Goal: Task Accomplishment & Management: Manage account settings

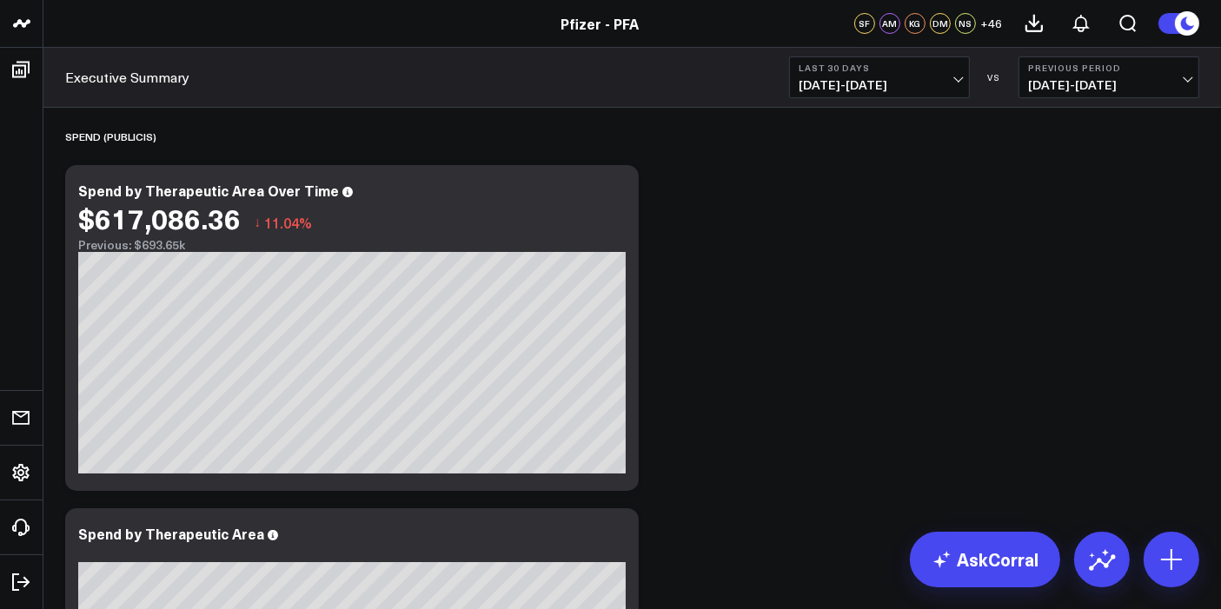
click at [954, 75] on button "Last 30 Days [DATE] - [DATE]" at bounding box center [879, 77] width 181 height 42
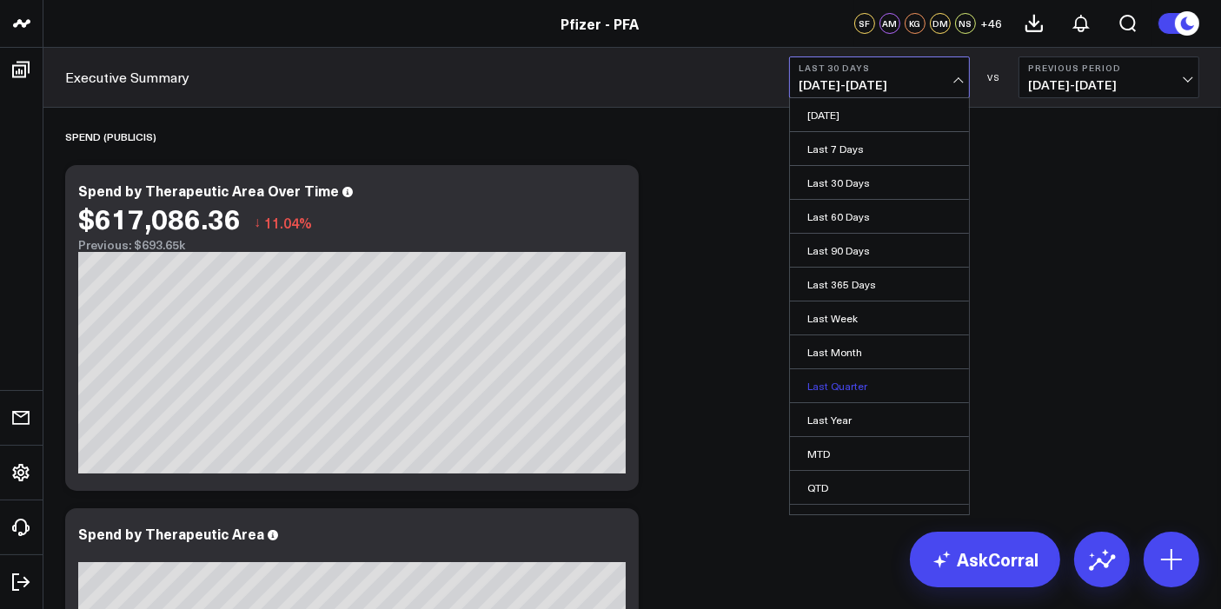
scroll to position [53, 0]
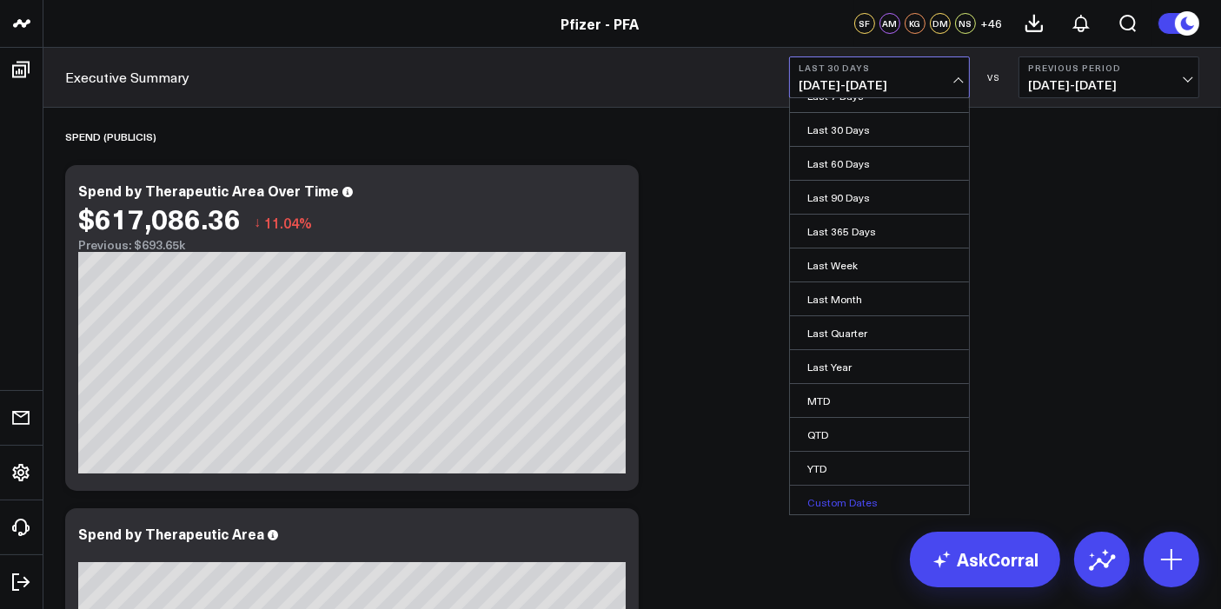
click at [814, 490] on link "Custom Dates" at bounding box center [879, 502] width 179 height 33
select select "8"
select select "2025"
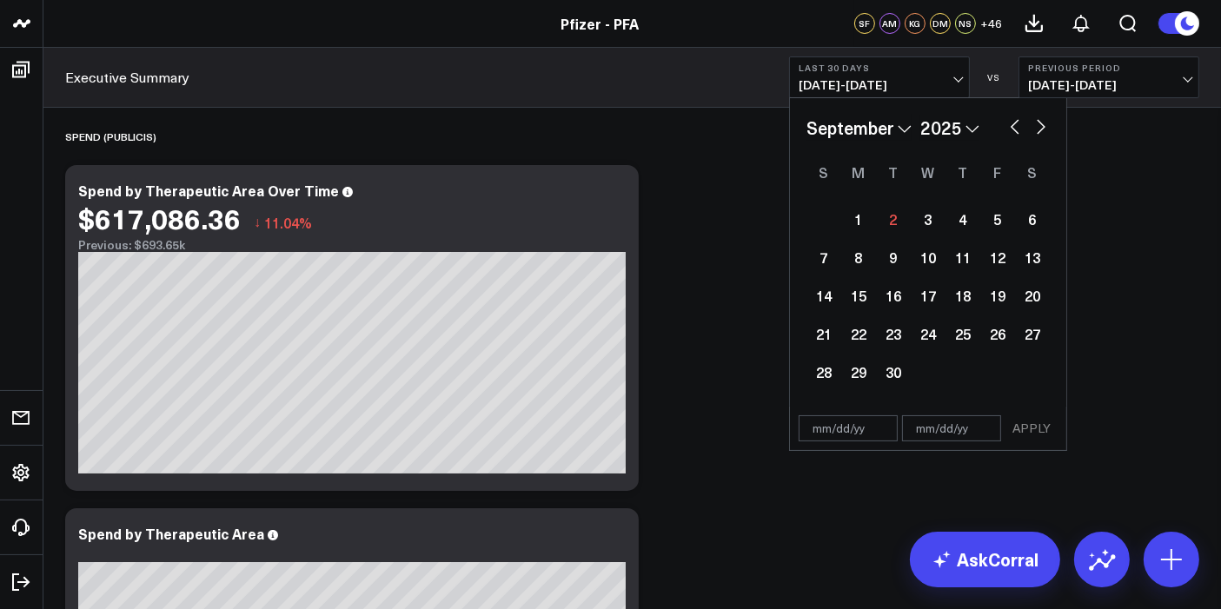
click at [1015, 125] on button "button" at bounding box center [1014, 125] width 17 height 21
select select "7"
select select "2025"
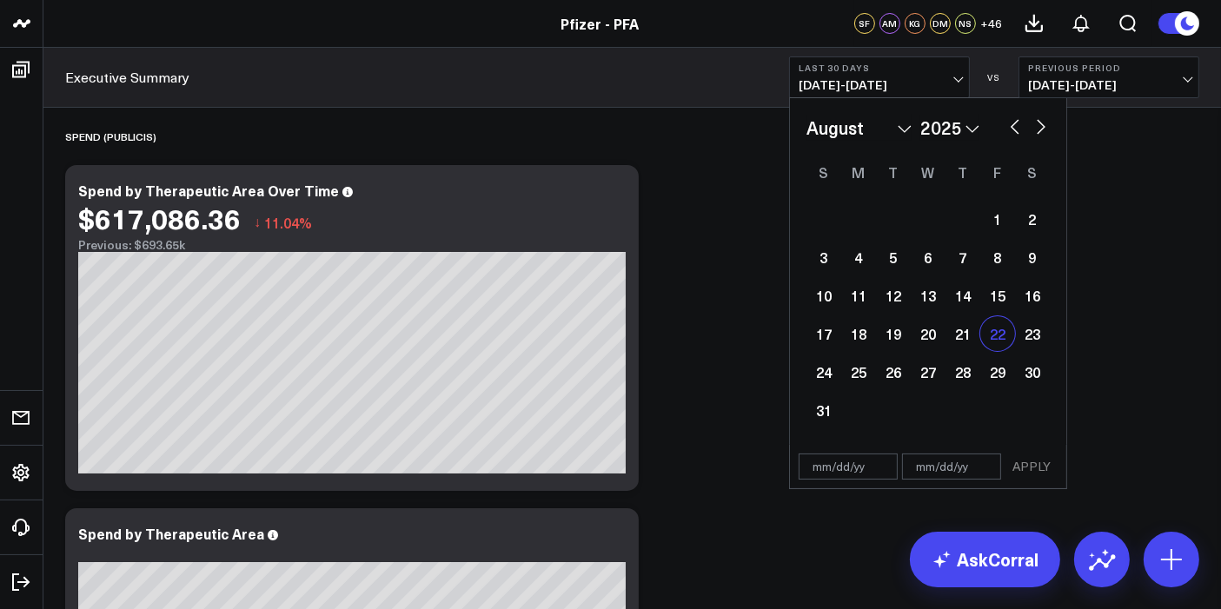
click at [995, 341] on div "22" at bounding box center [997, 333] width 35 height 35
type input "[DATE]"
select select "7"
select select "2025"
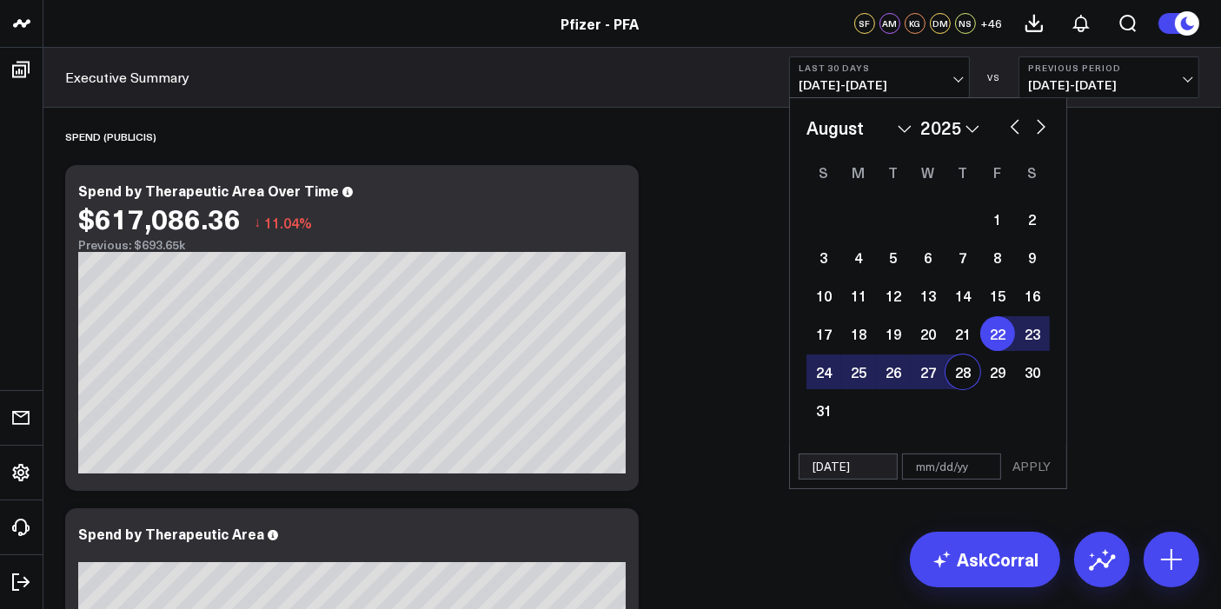
click at [966, 372] on div "28" at bounding box center [962, 371] width 35 height 35
type input "[DATE]"
select select "7"
select select "2025"
click at [1036, 460] on button "APPLY" at bounding box center [1031, 466] width 52 height 26
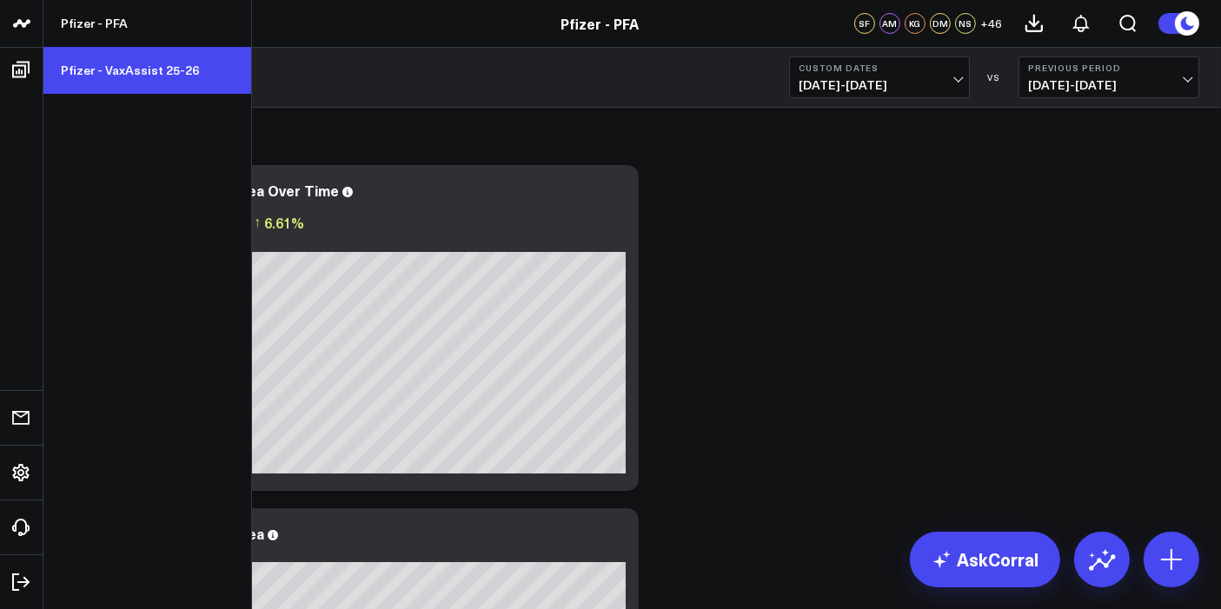
click at [99, 66] on link "Pfizer - VaxAssist 25-26" at bounding box center [147, 70] width 208 height 47
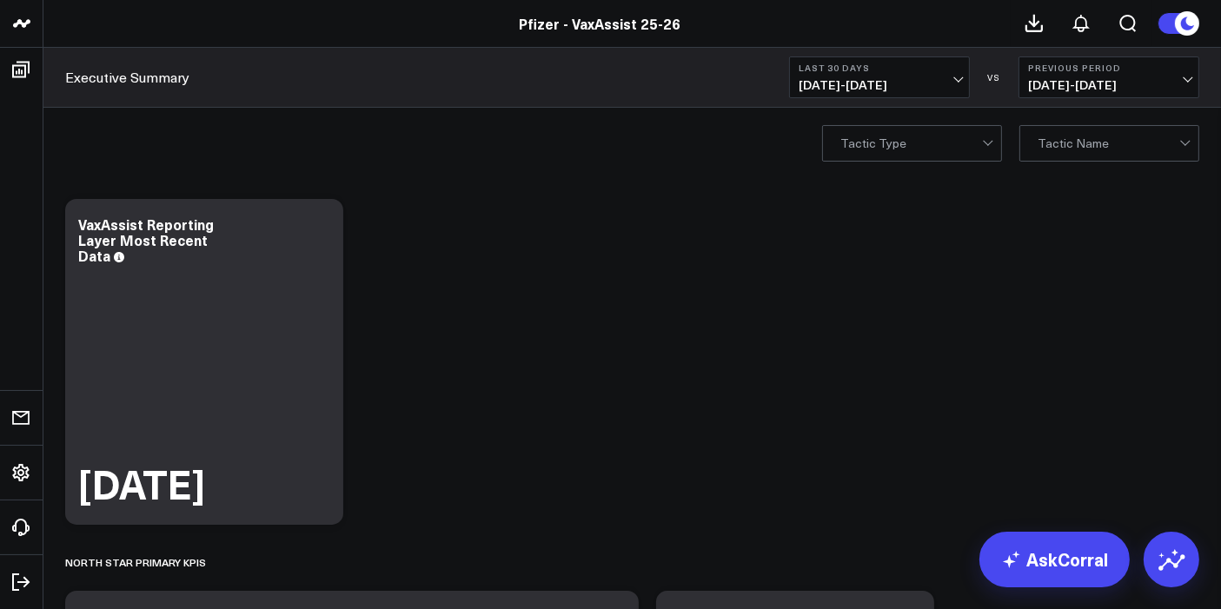
click at [956, 82] on span "[DATE] - [DATE]" at bounding box center [879, 85] width 162 height 14
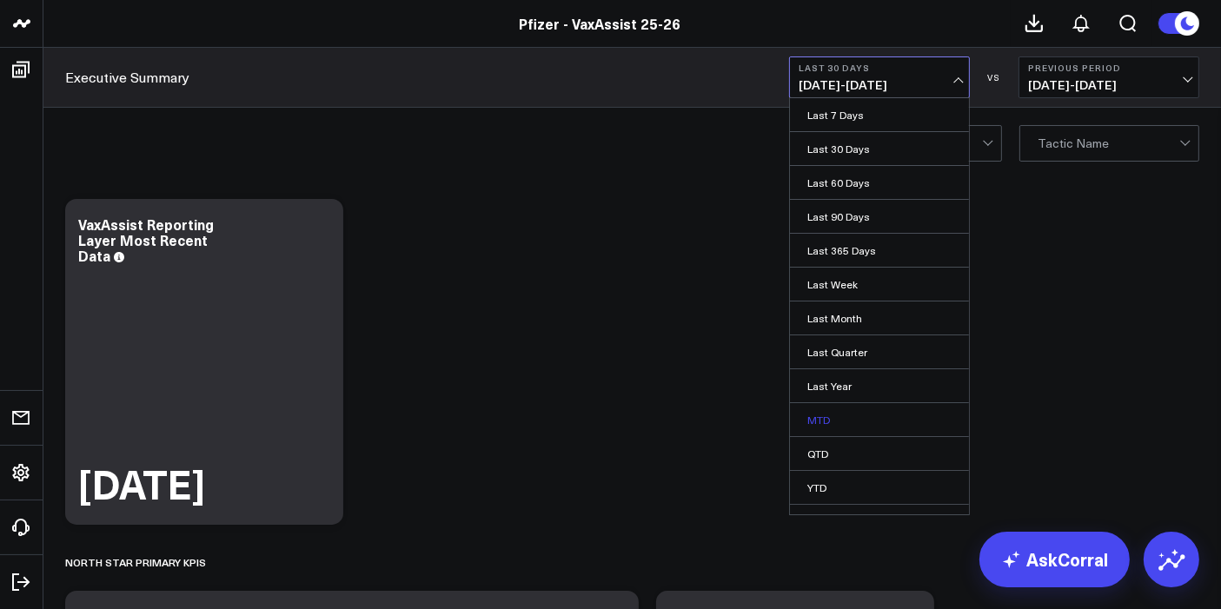
scroll to position [53, 0]
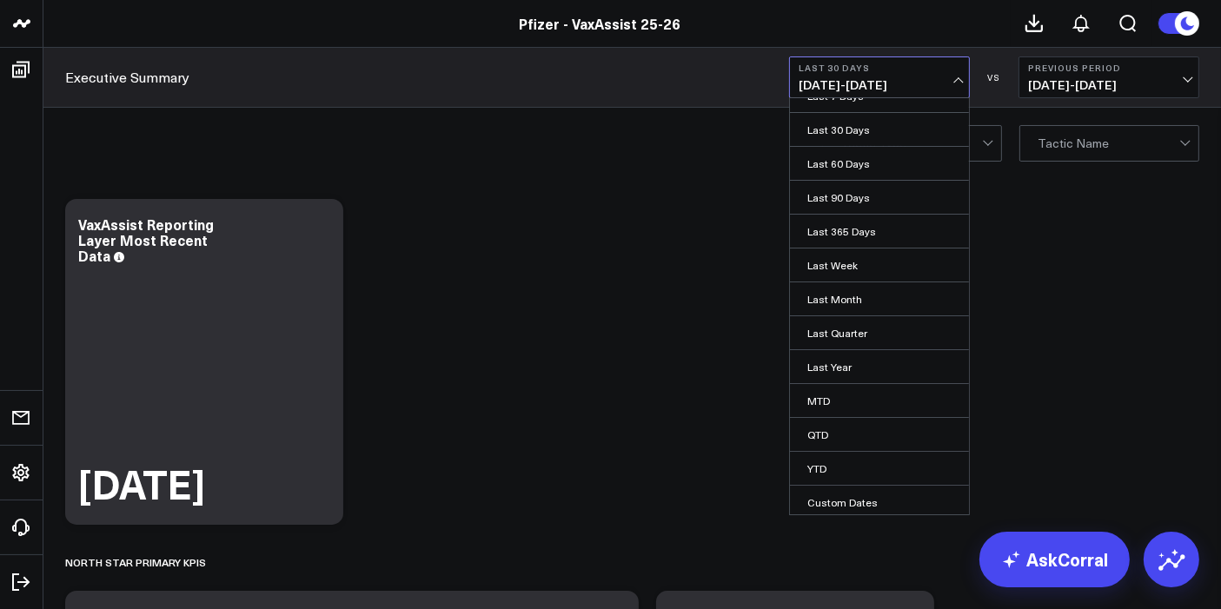
click at [833, 489] on link "Custom Dates" at bounding box center [879, 502] width 179 height 33
select select "8"
select select "2025"
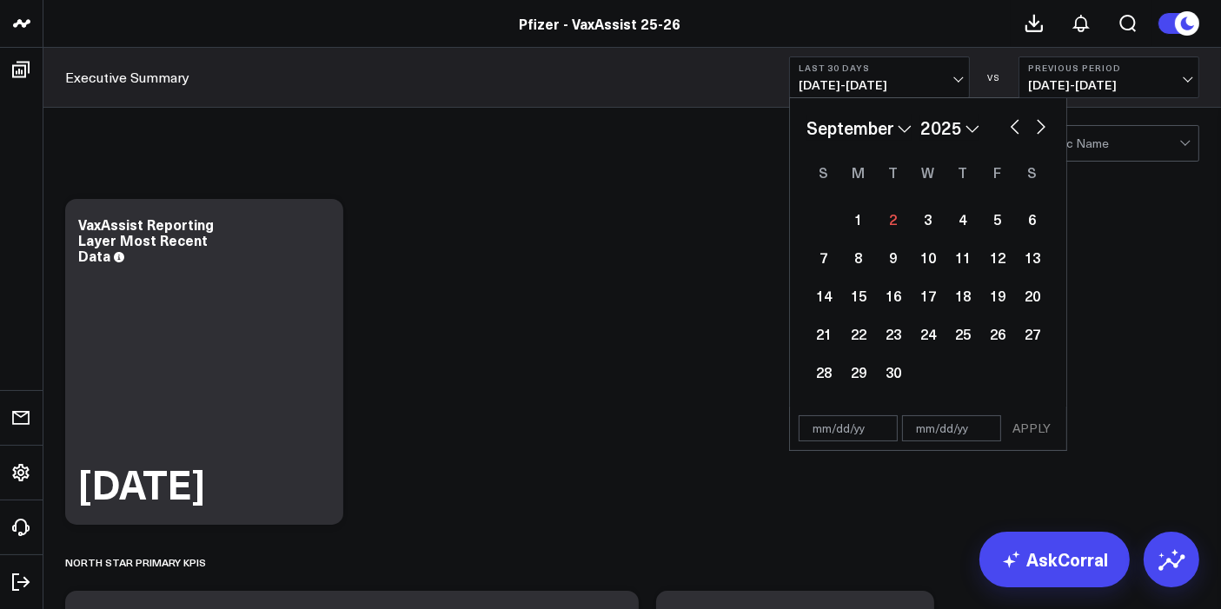
click at [1009, 122] on button "button" at bounding box center [1014, 125] width 17 height 21
select select "7"
select select "2025"
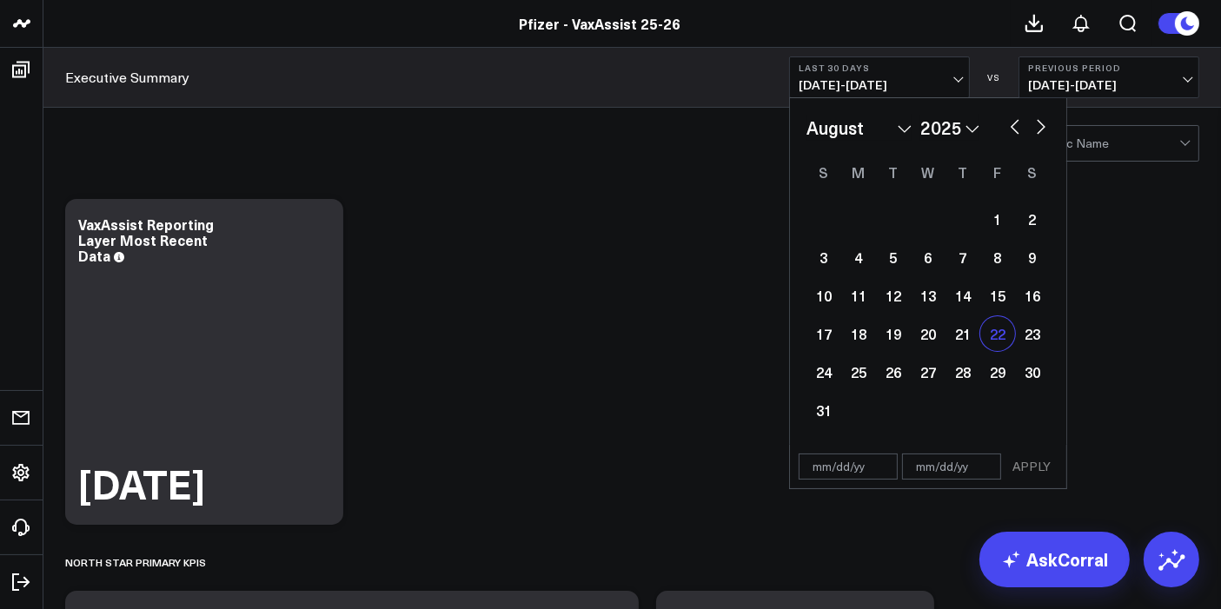
click at [995, 341] on div "22" at bounding box center [997, 333] width 35 height 35
type input "[DATE]"
select select "7"
select select "2025"
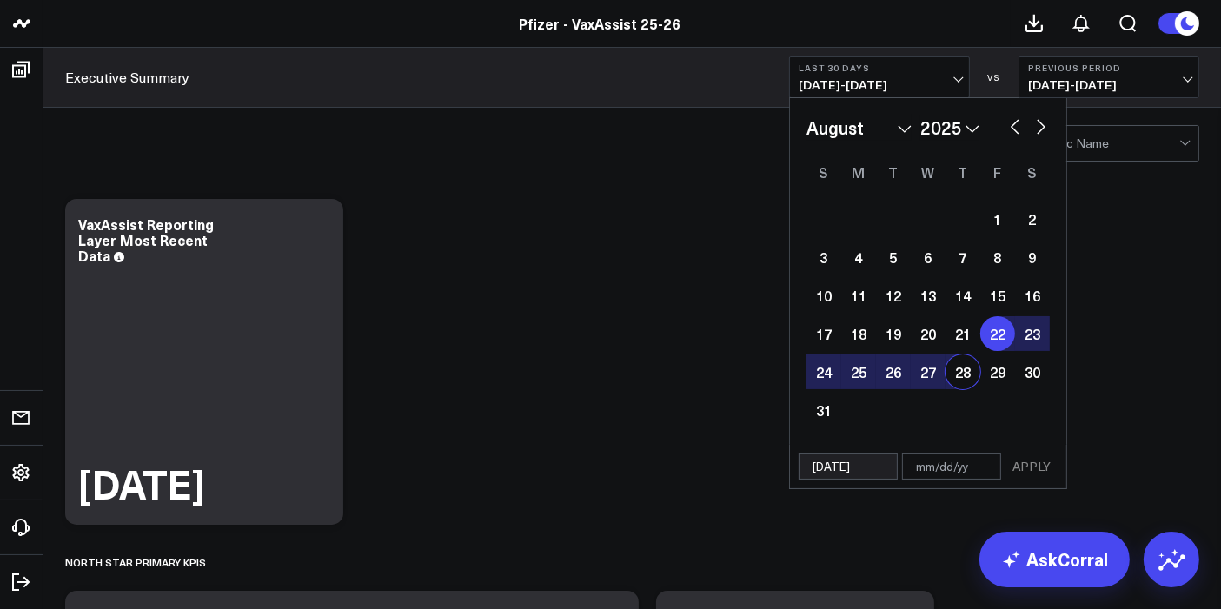
click at [963, 378] on div "28" at bounding box center [962, 371] width 35 height 35
type input "[DATE]"
select select "7"
select select "2025"
click at [1041, 466] on button "APPLY" at bounding box center [1031, 466] width 52 height 26
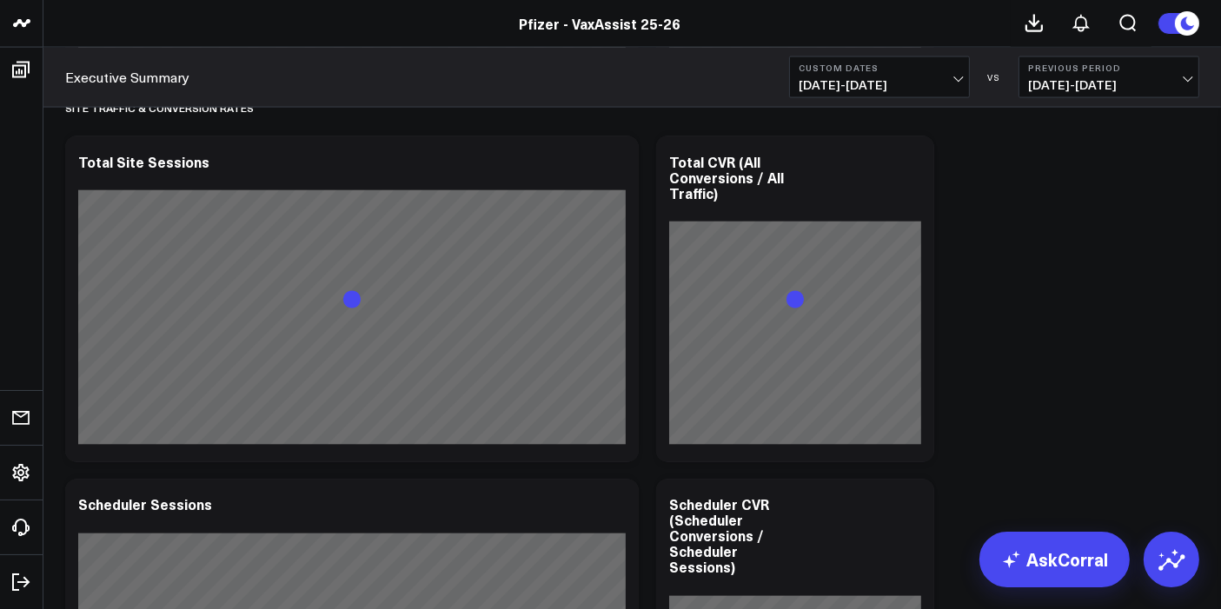
scroll to position [2961, 0]
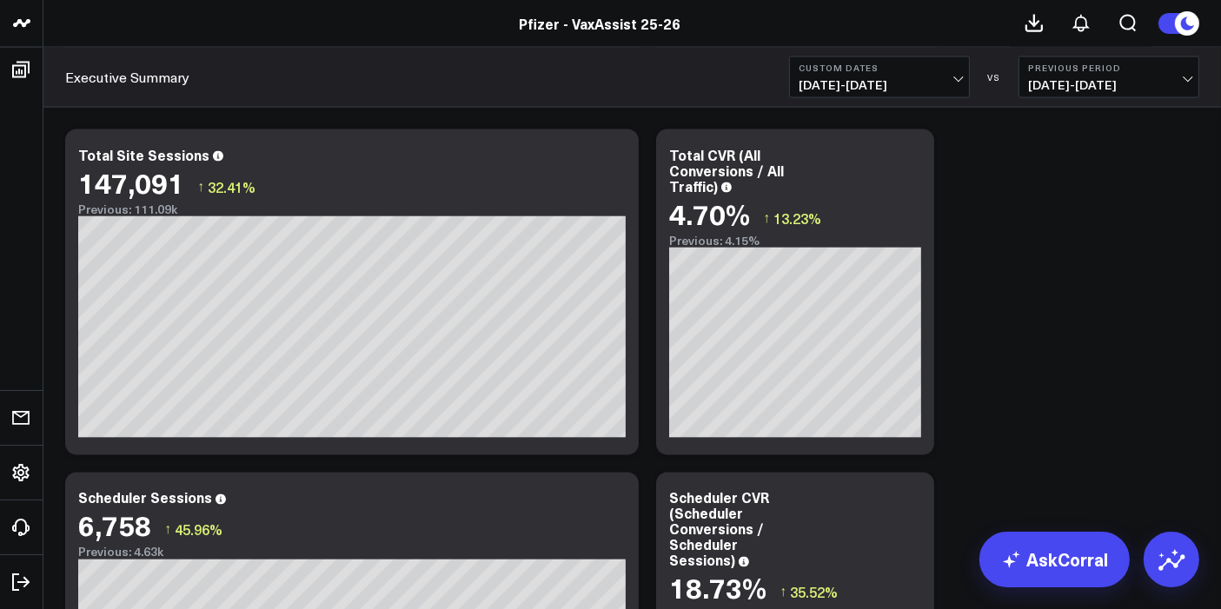
click at [1016, 314] on div "Copy link to widget Ask support Comment Export PNG VaxAssist Reporting Layer Mo…" at bounding box center [631, 587] width 1151 height 6715
click at [1007, 460] on div "Copy link to widget Ask support Comment Export PNG VaxAssist Reporting Layer Mo…" at bounding box center [631, 587] width 1151 height 6715
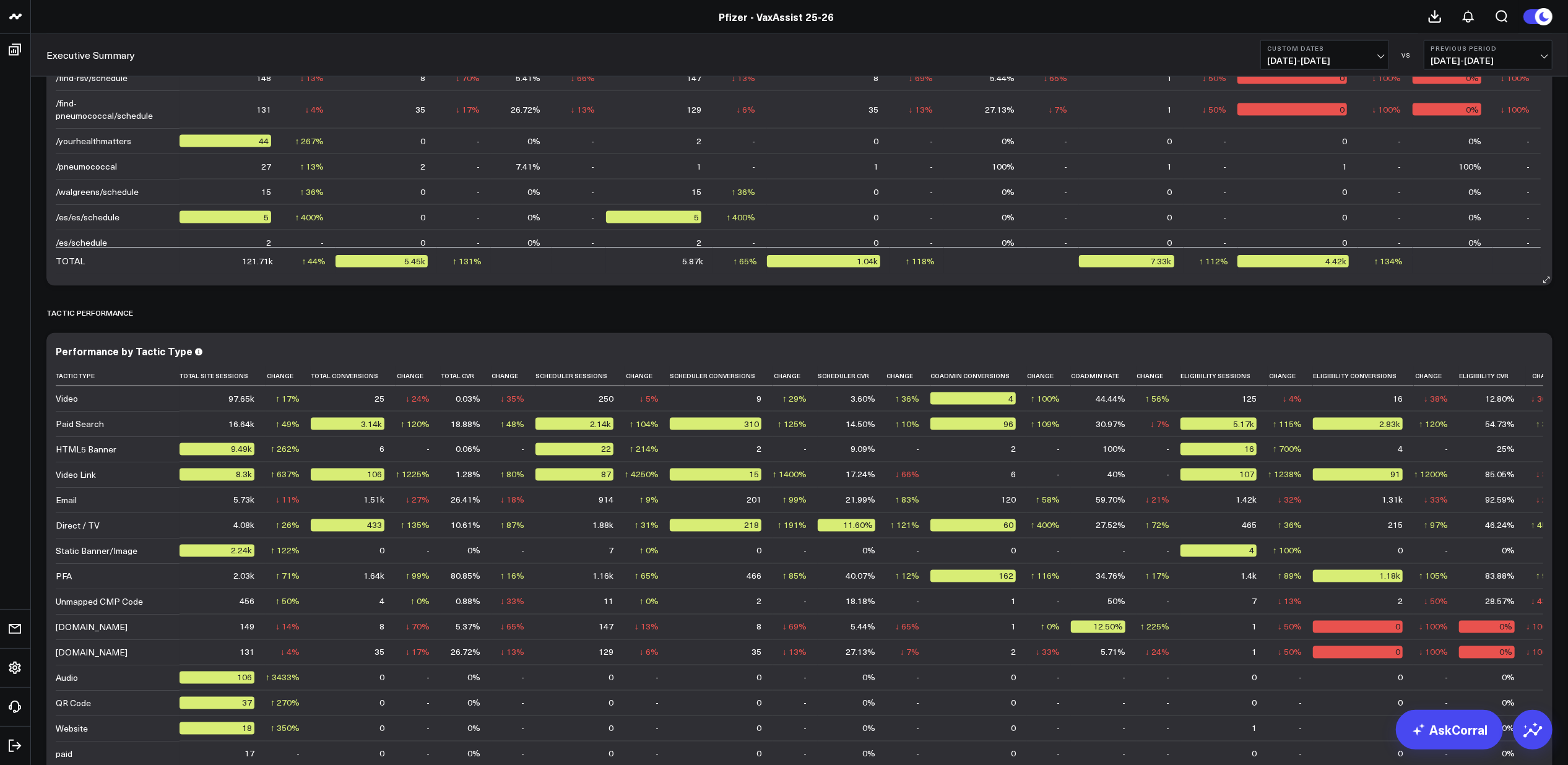
scroll to position [1834, 0]
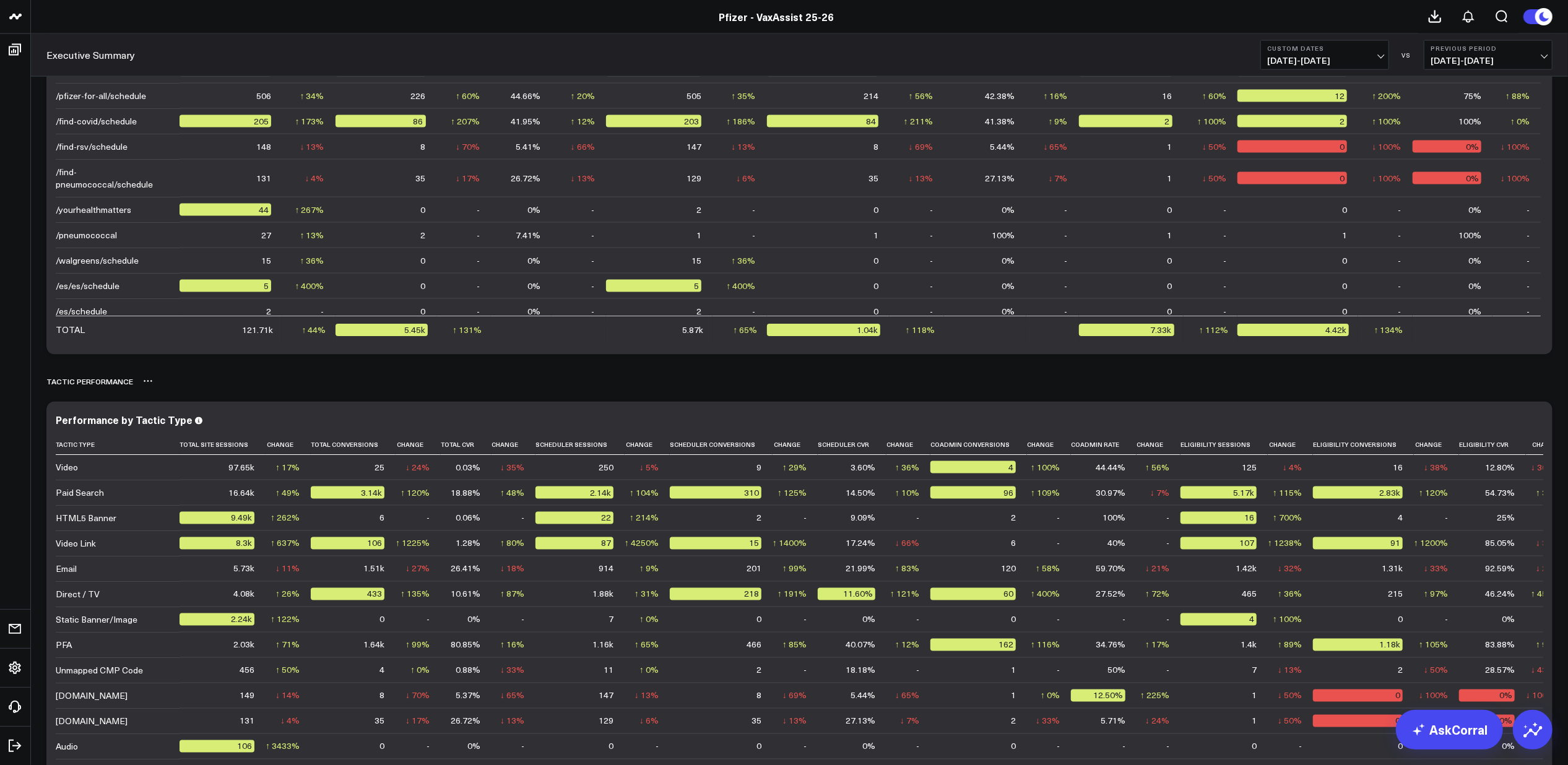
click at [869, 380] on div "TACTIC PERFORMANCE" at bounding box center [799, 381] width 1506 height 28
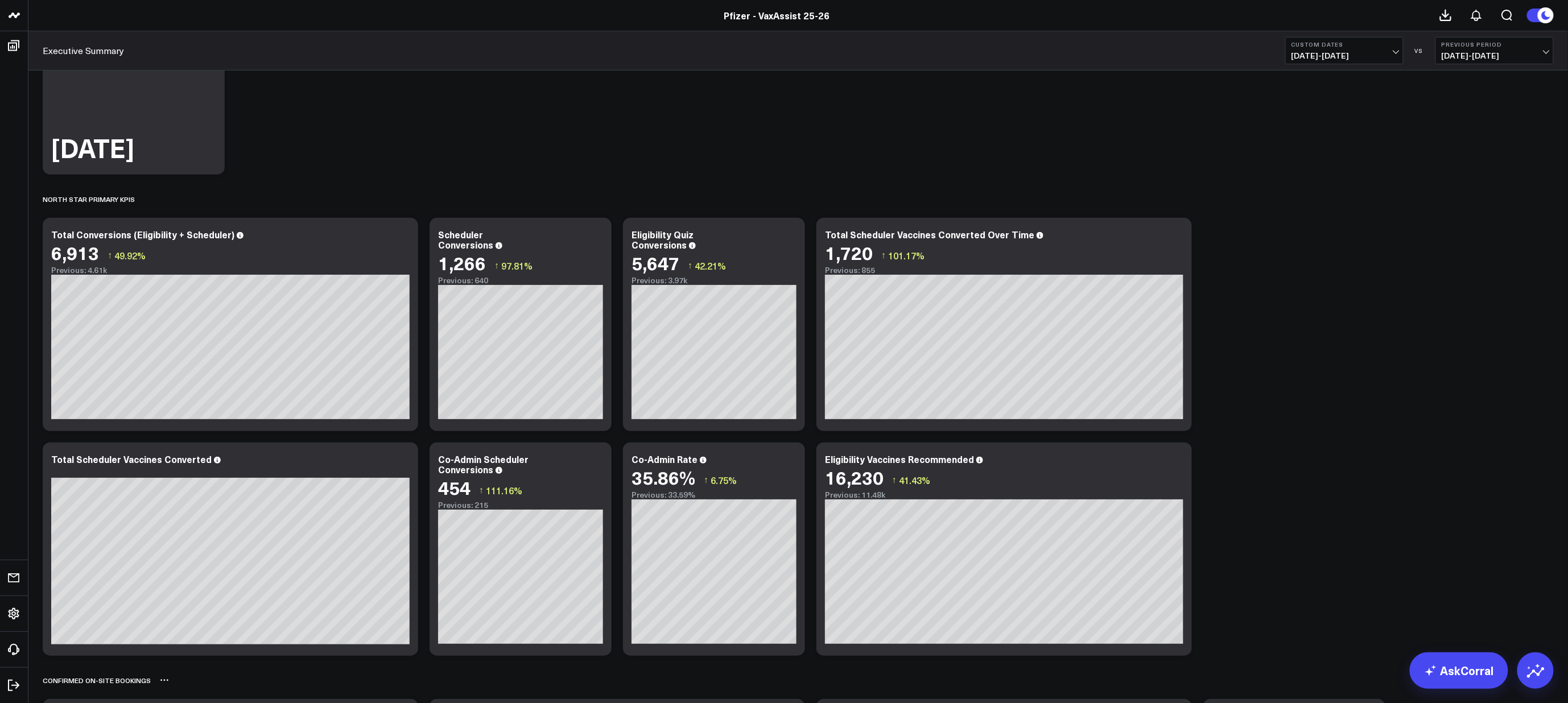
scroll to position [0, 0]
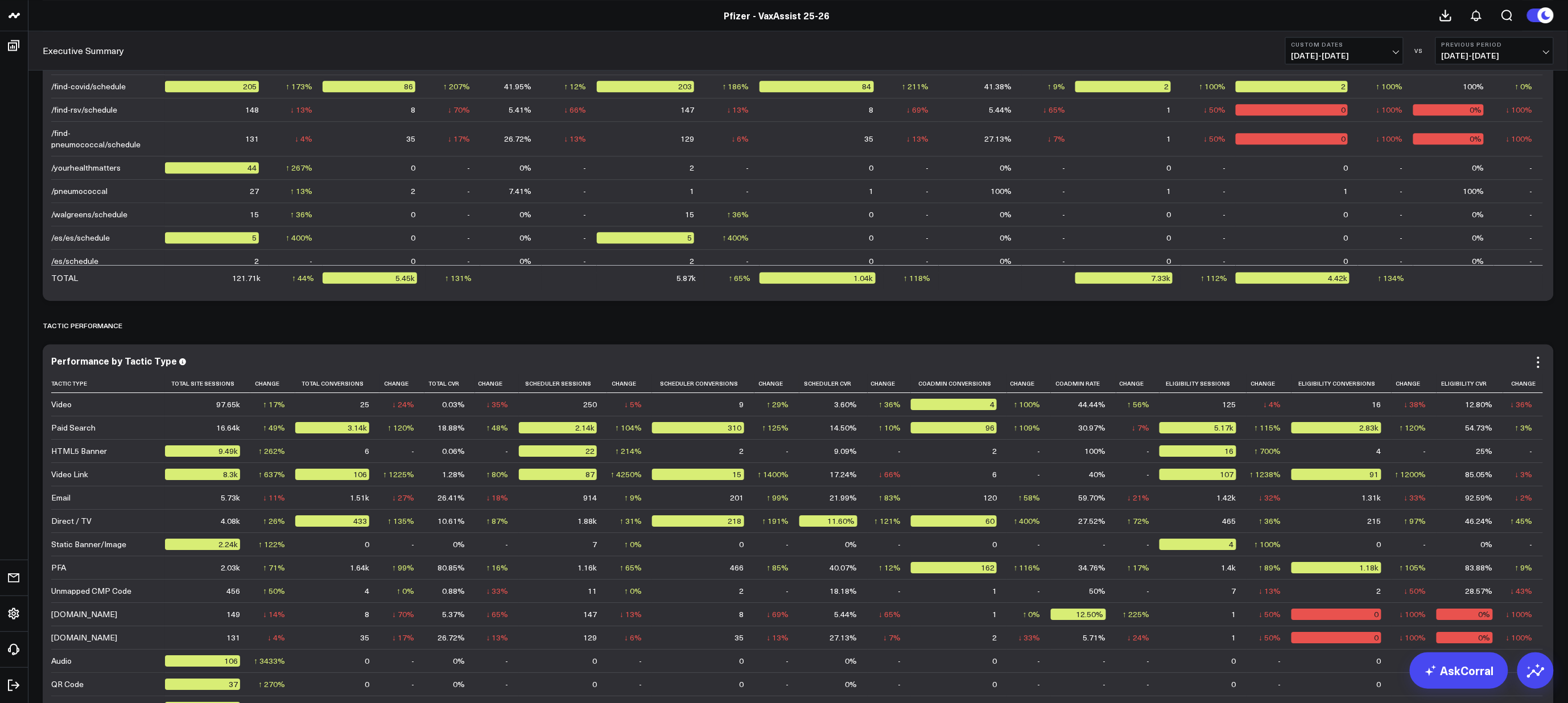
scroll to position [1837, 0]
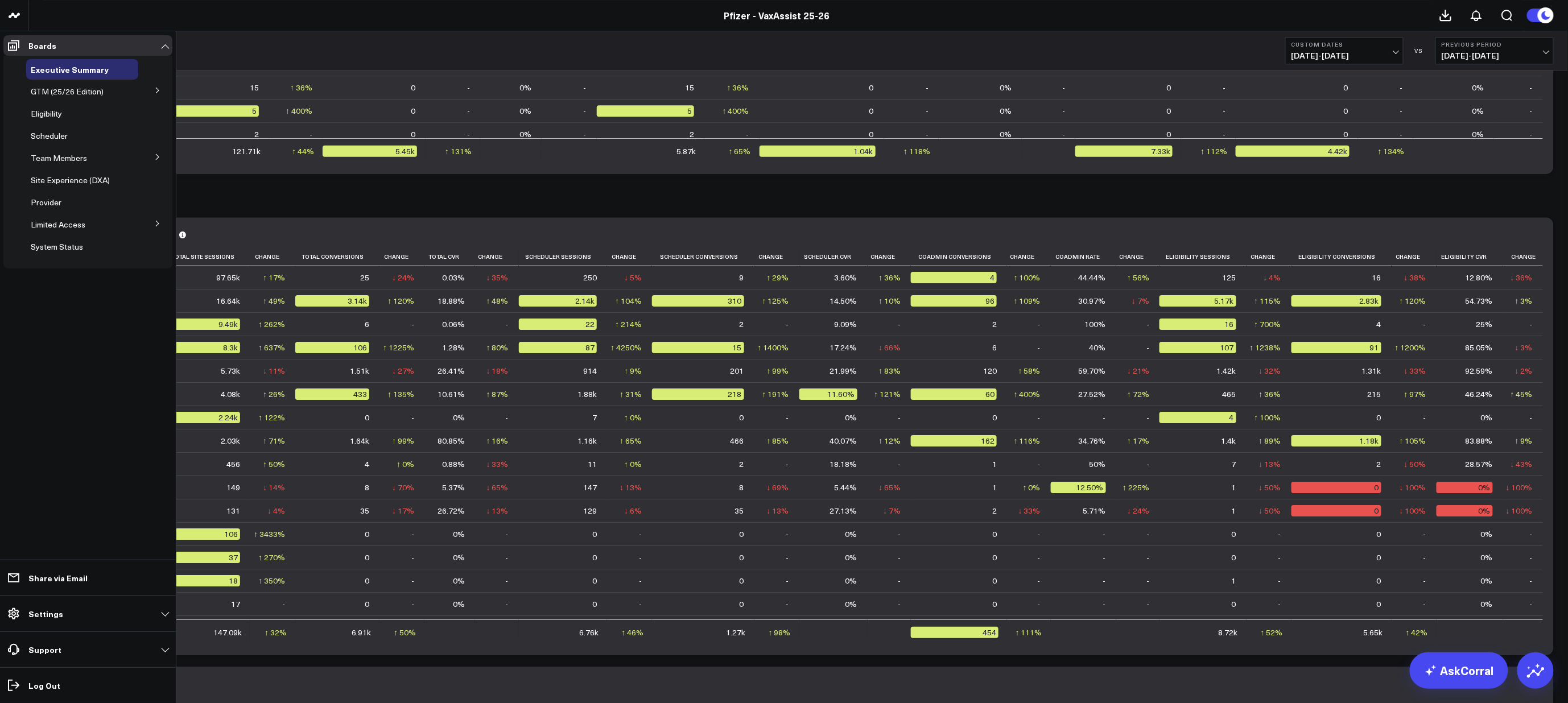
click at [153, 226] on button at bounding box center [157, 223] width 29 height 17
click at [76, 245] on span "PFA - Cross Domain" at bounding box center [73, 245] width 71 height 11
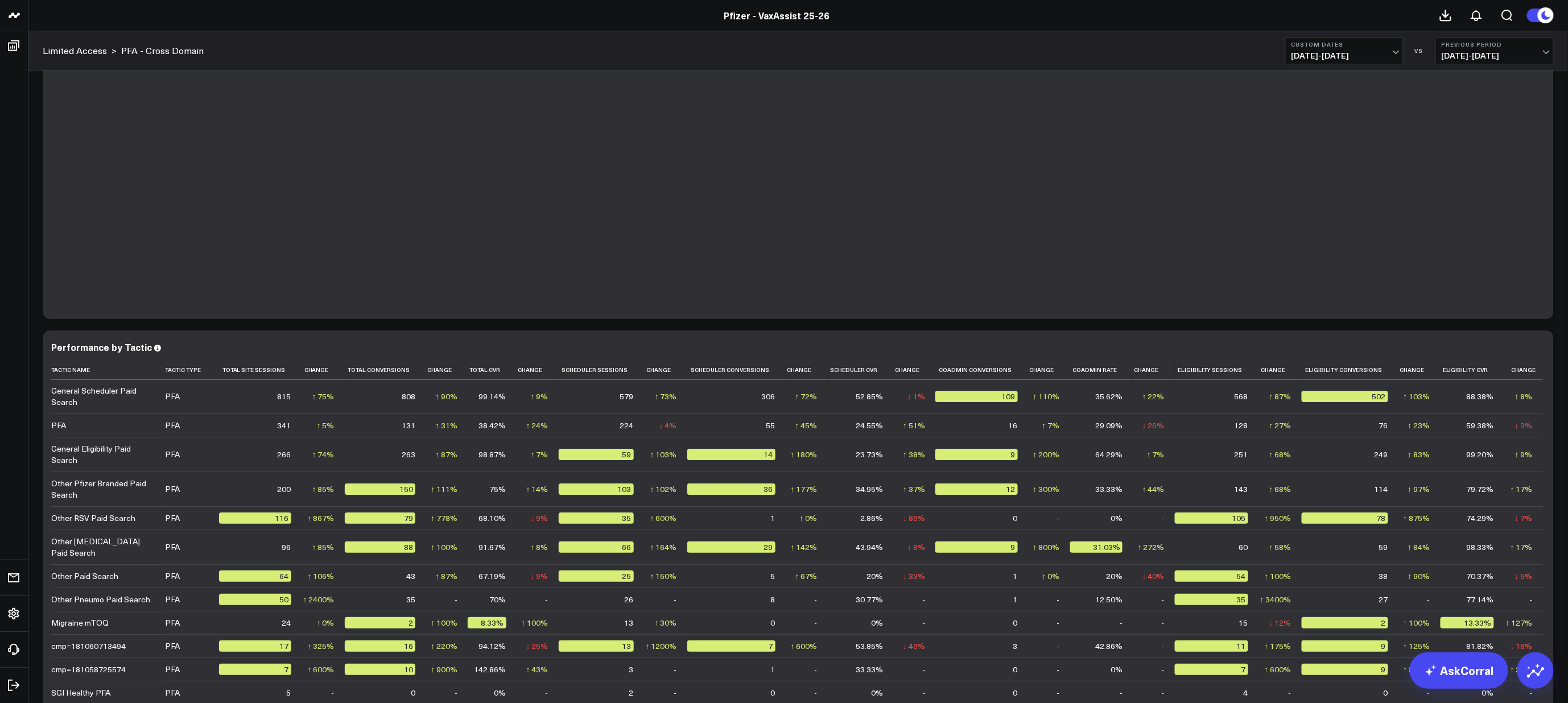
scroll to position [2317, 0]
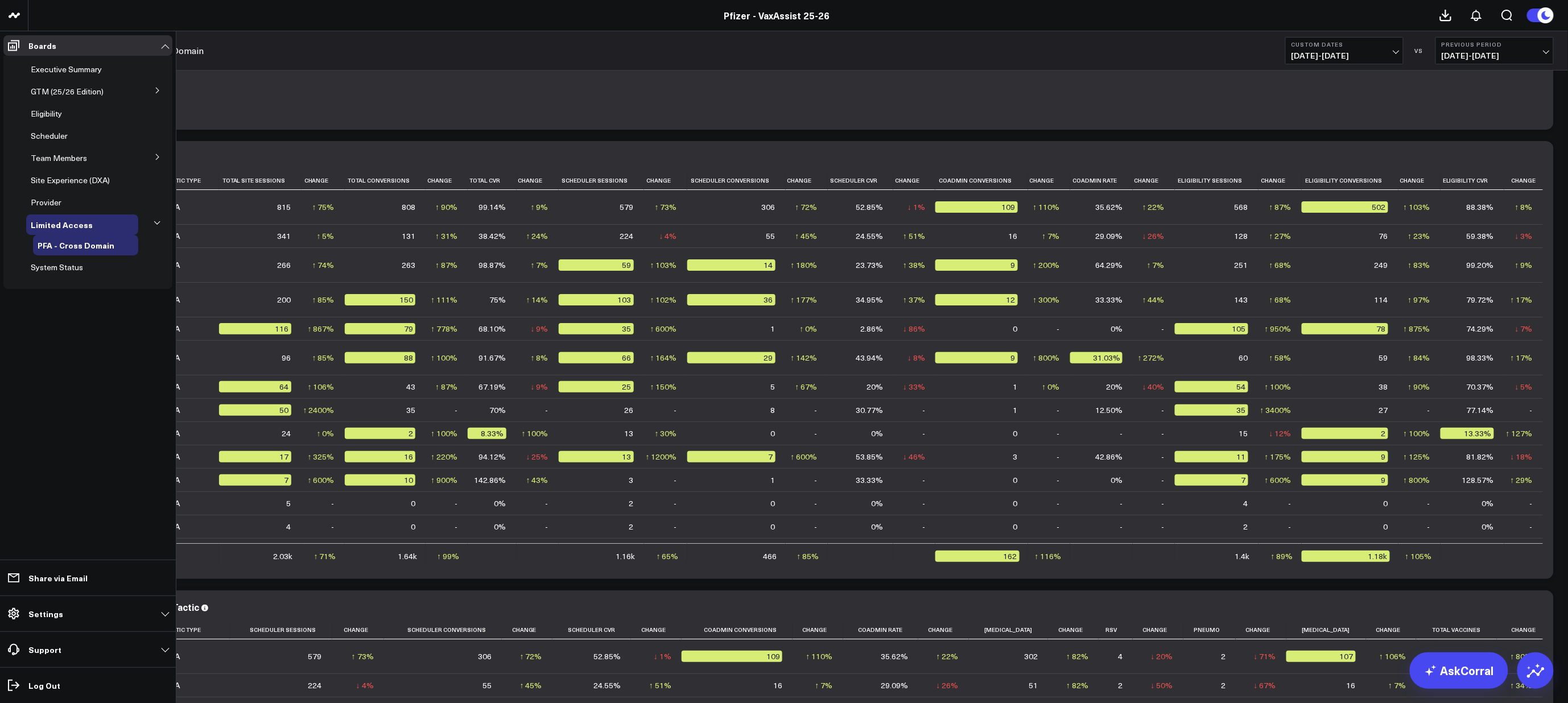
click at [77, 70] on span "Executive Summary" at bounding box center [66, 69] width 71 height 11
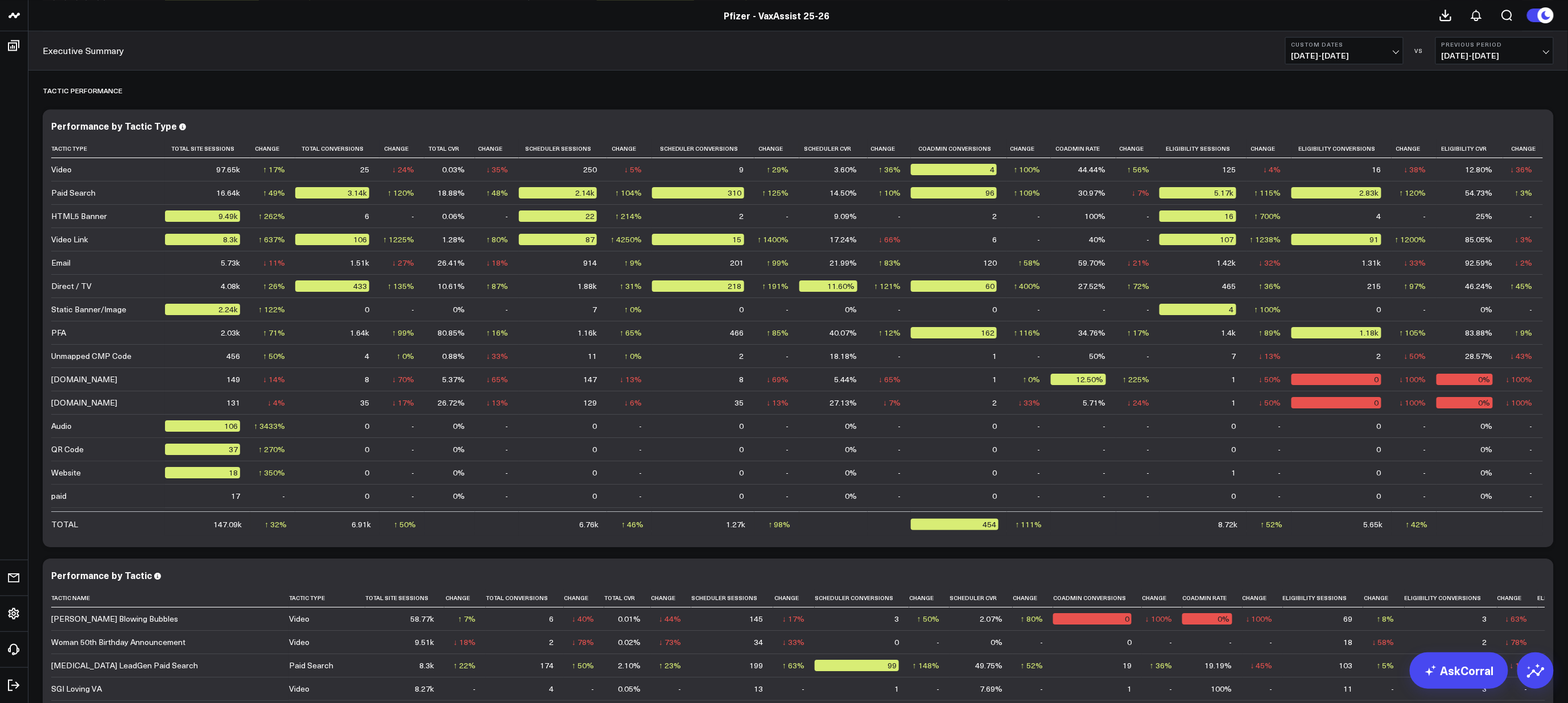
scroll to position [1946, 0]
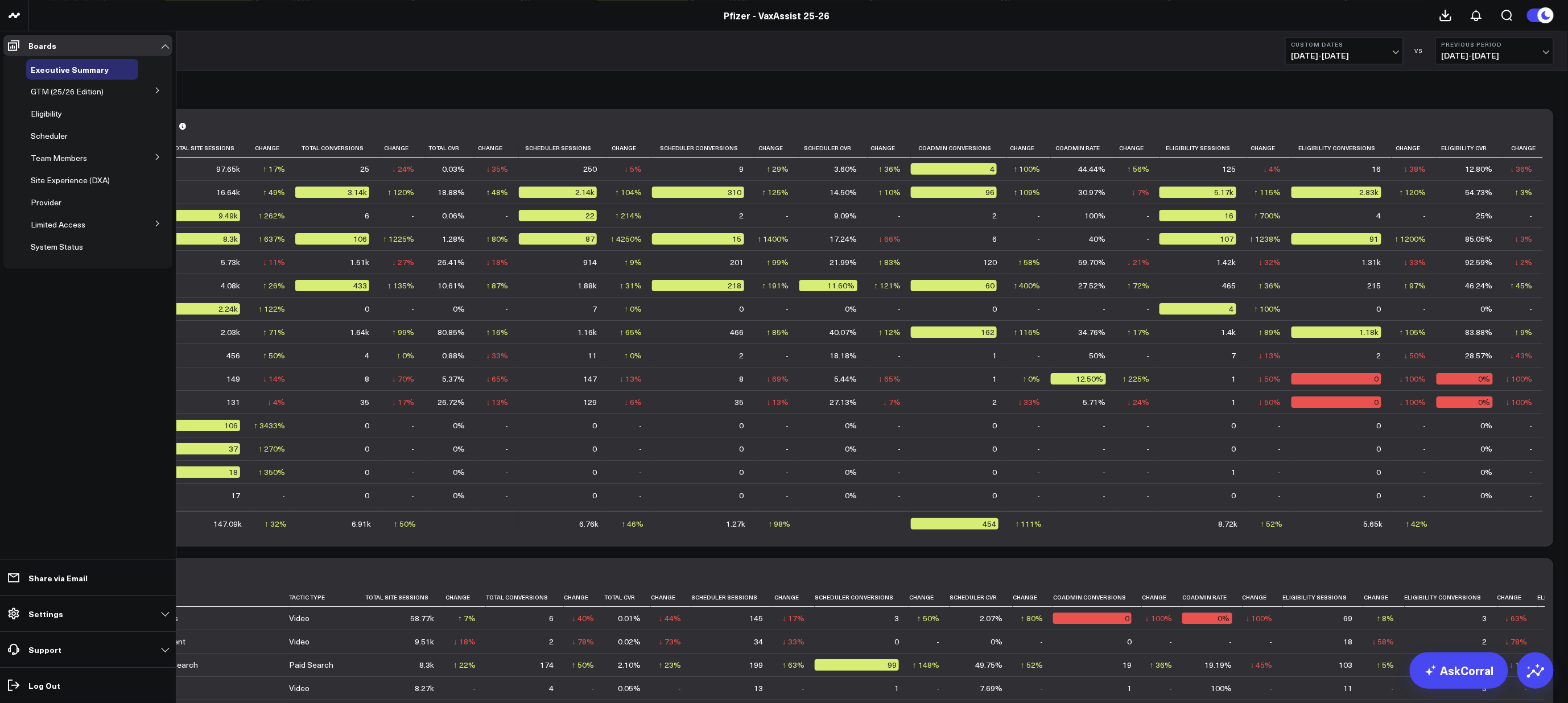
click at [159, 219] on button at bounding box center [157, 223] width 29 height 17
click at [83, 245] on span "PFA - Cross Domain" at bounding box center [73, 245] width 71 height 11
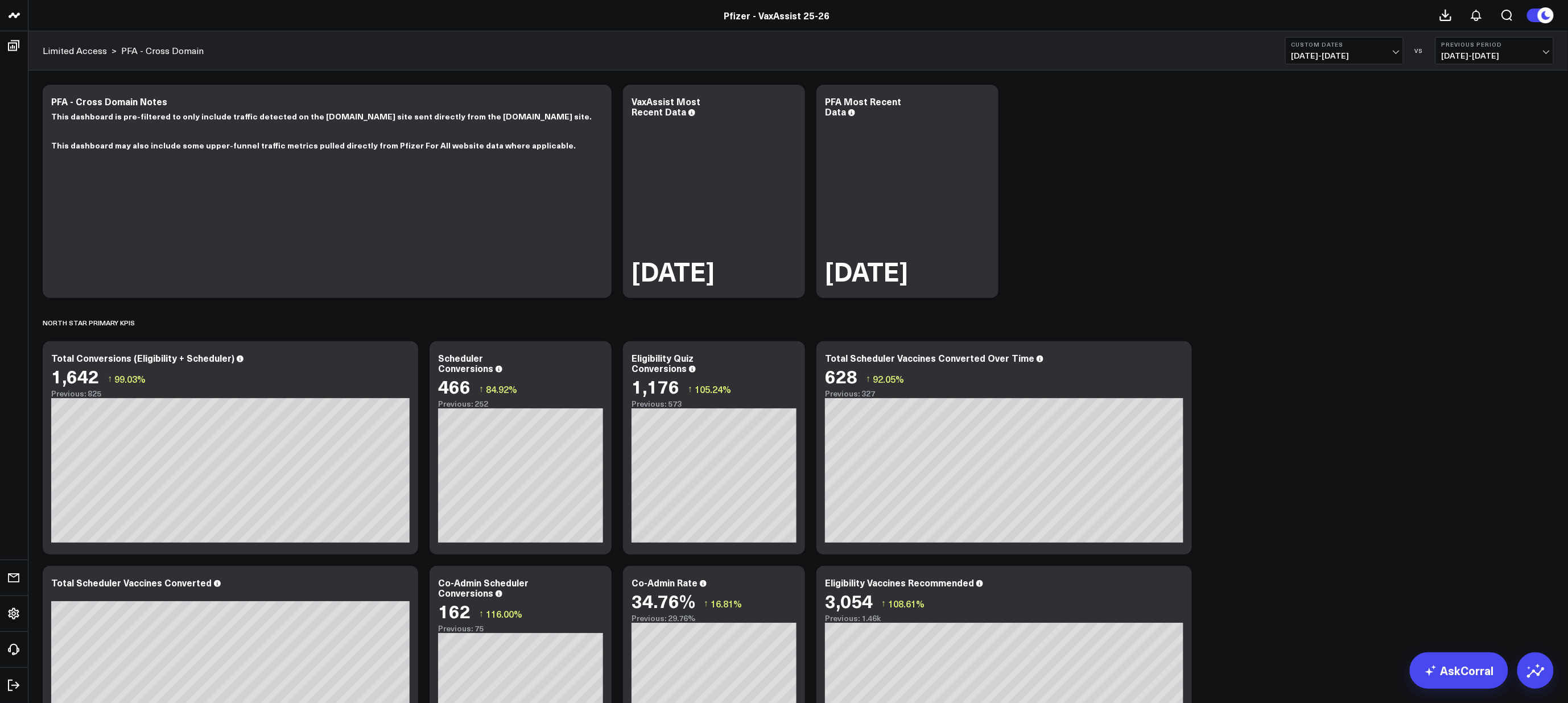
scroll to position [253, 0]
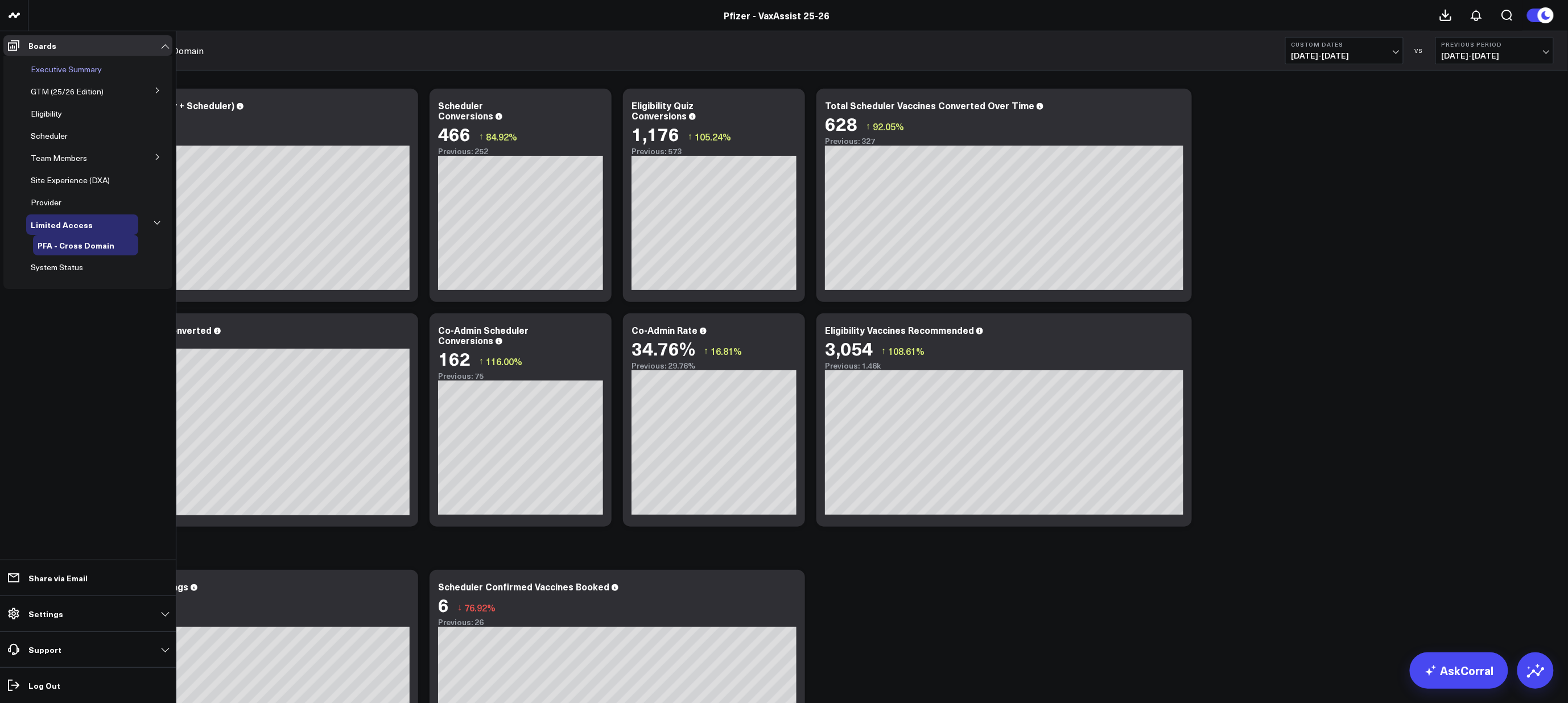
click at [49, 65] on span "Executive Summary" at bounding box center [66, 69] width 71 height 11
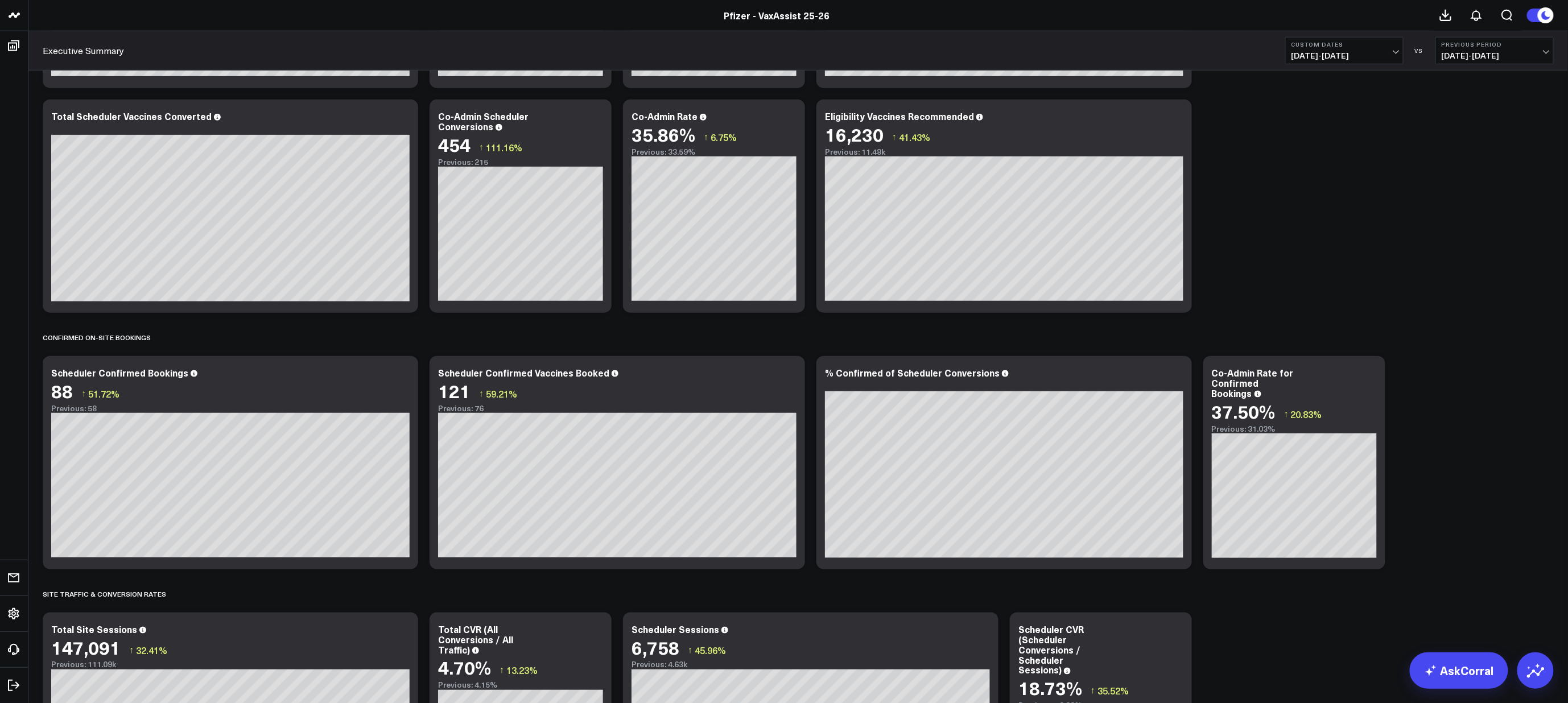
scroll to position [442, 0]
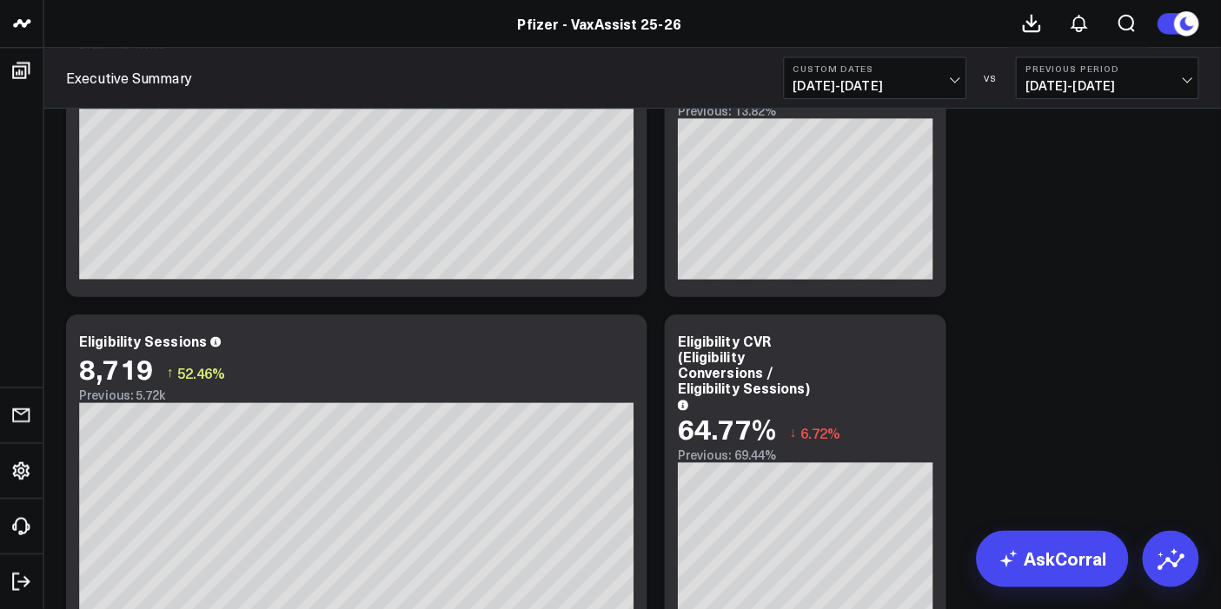
scroll to position [23, 0]
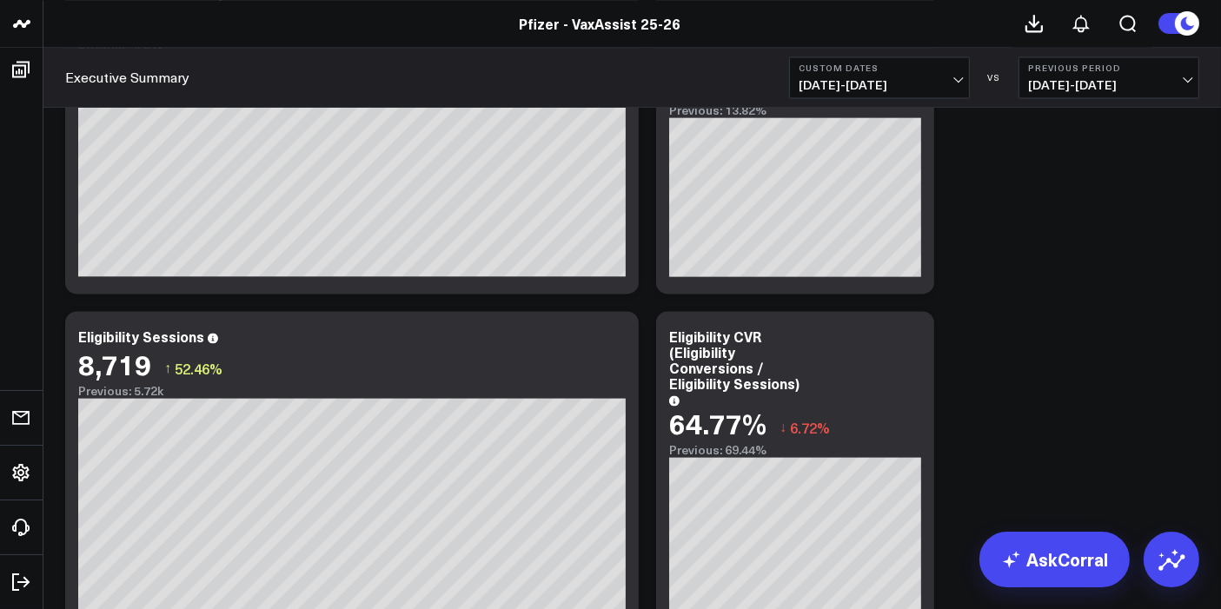
click at [928, 299] on div "Copy link to widget Ask support Comment Export PNG VaxAssist Reporting Layer Mo…" at bounding box center [631, 82] width 1151 height 6715
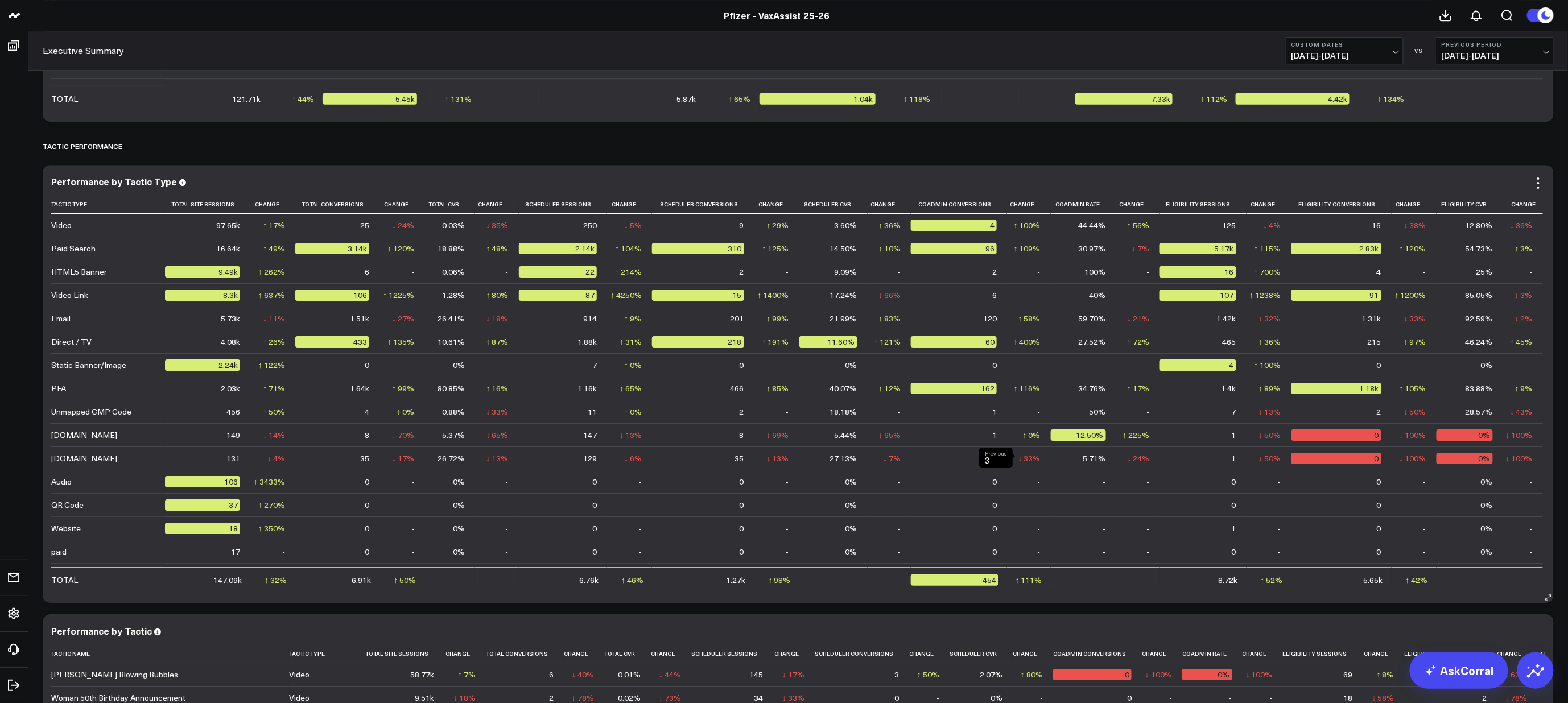
scroll to position [1701, 0]
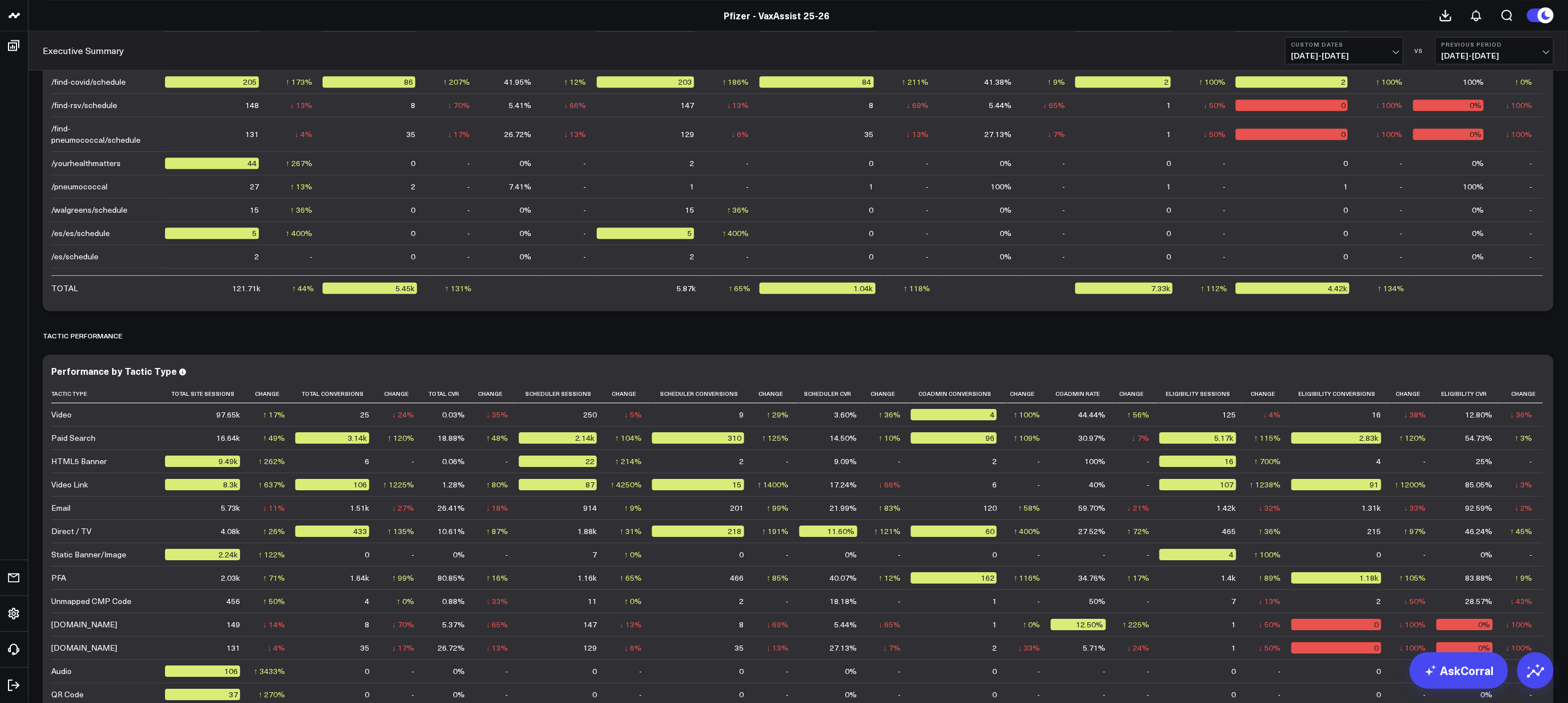
click at [799, 51] on span "[DATE] - [DATE]" at bounding box center [1345, 56] width 106 height 9
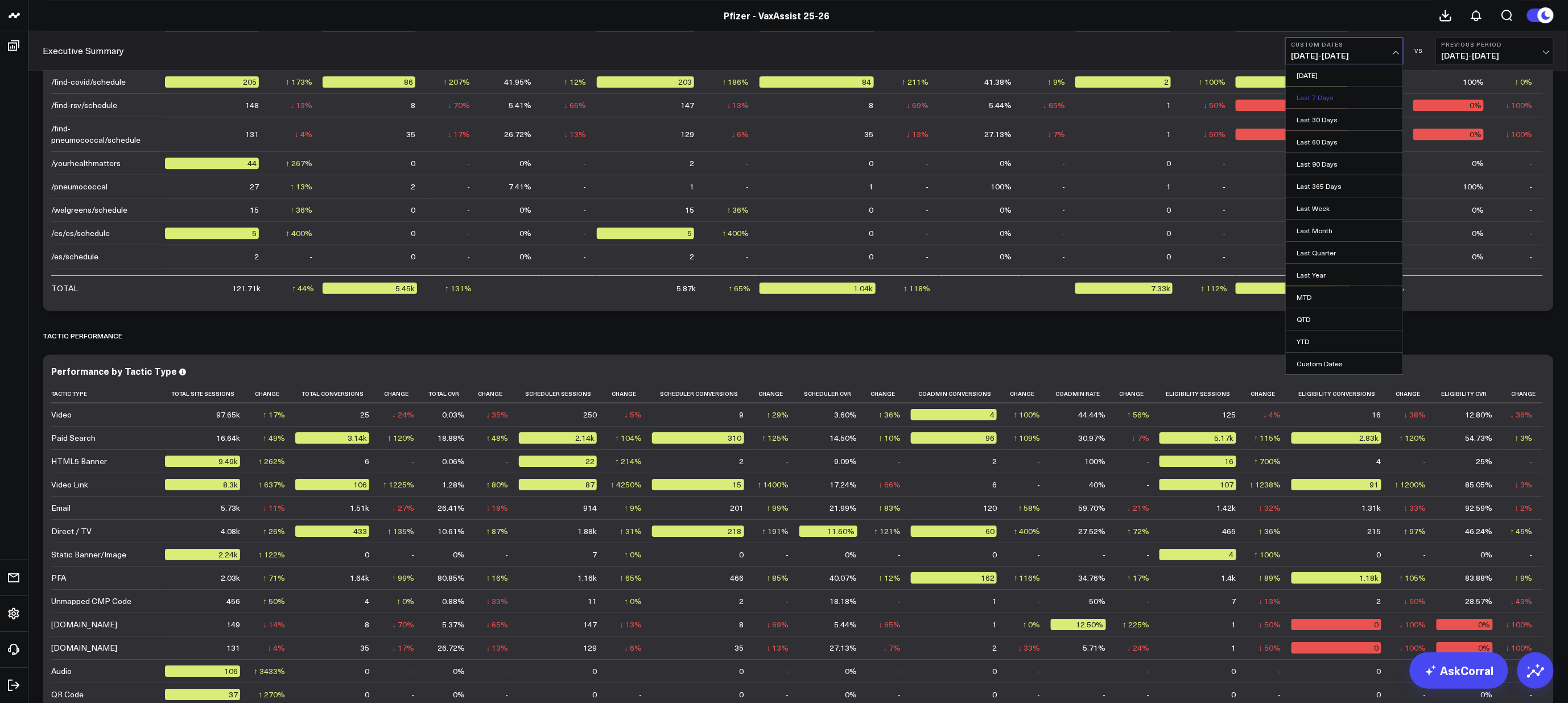
click at [799, 99] on link "Last 7 Days" at bounding box center [1344, 97] width 117 height 22
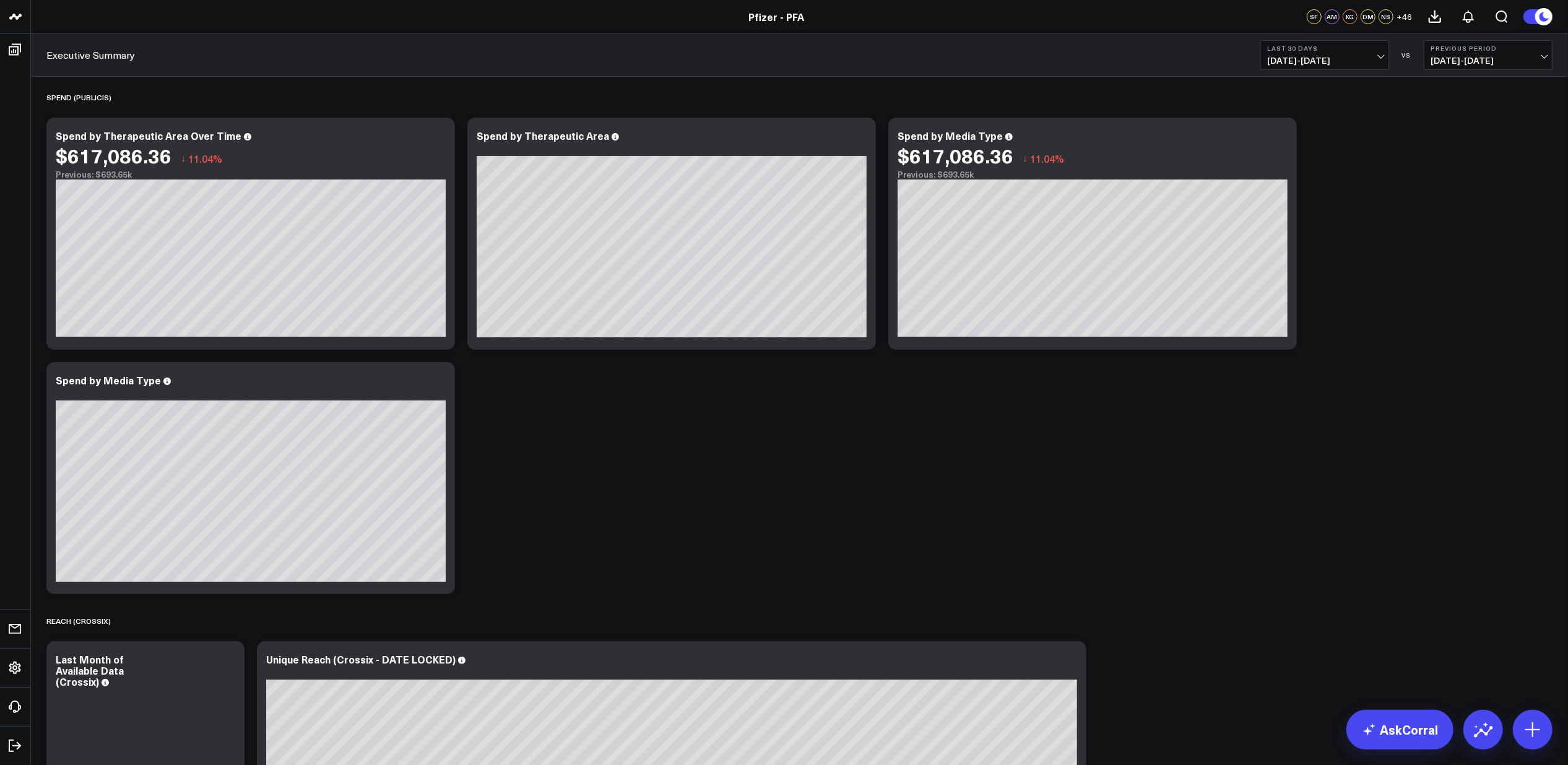
click at [1323, 68] on button "Last 30 Days [DATE] - [DATE]" at bounding box center [1324, 55] width 129 height 30
click at [1304, 396] on link "Custom Dates" at bounding box center [1324, 395] width 128 height 24
select select "8"
select select "2025"
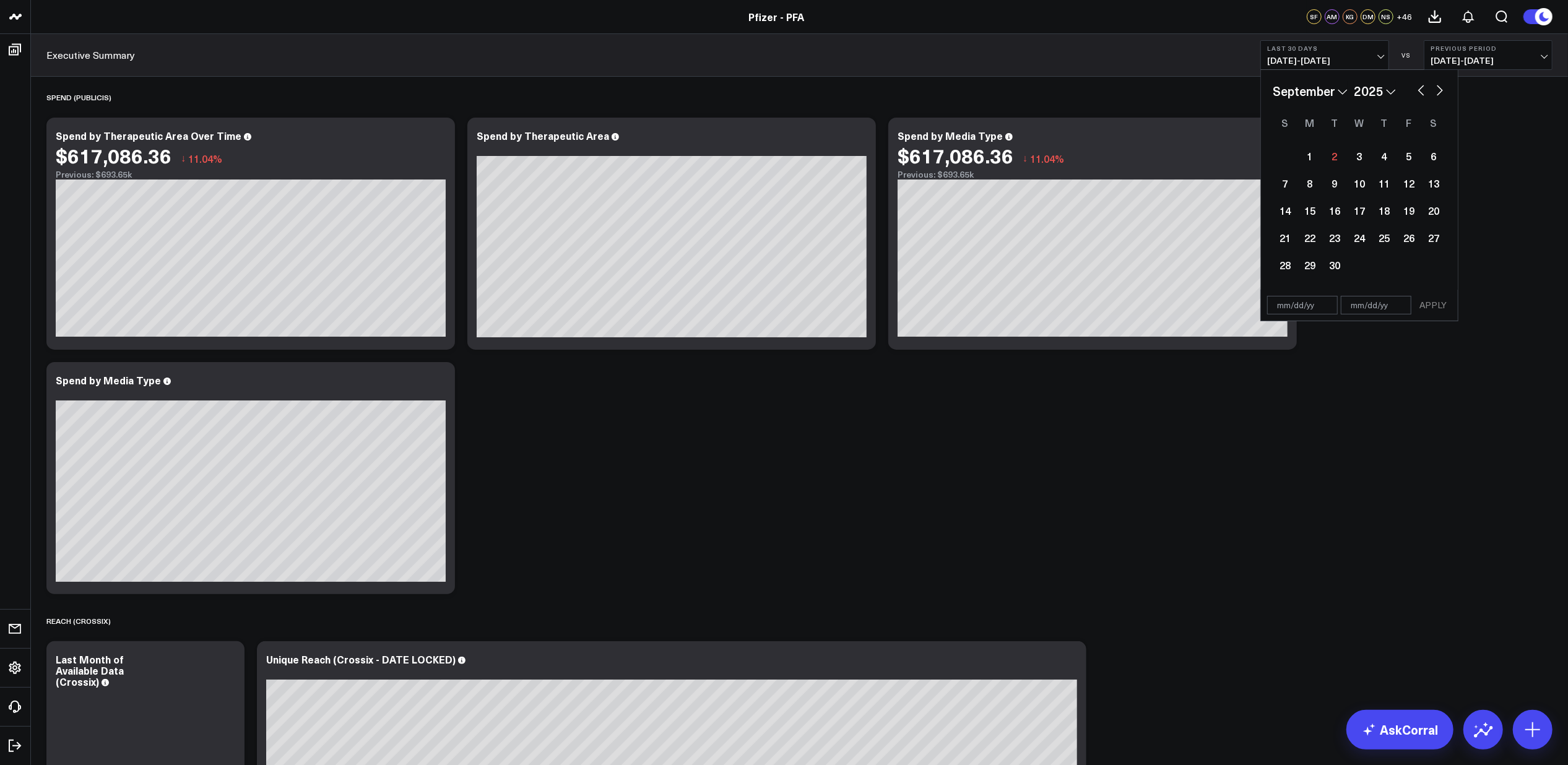
click at [1419, 87] on button "button" at bounding box center [1421, 89] width 12 height 15
select select "7"
select select "2025"
click at [1416, 242] on div "22" at bounding box center [1408, 237] width 25 height 25
type input "[DATE]"
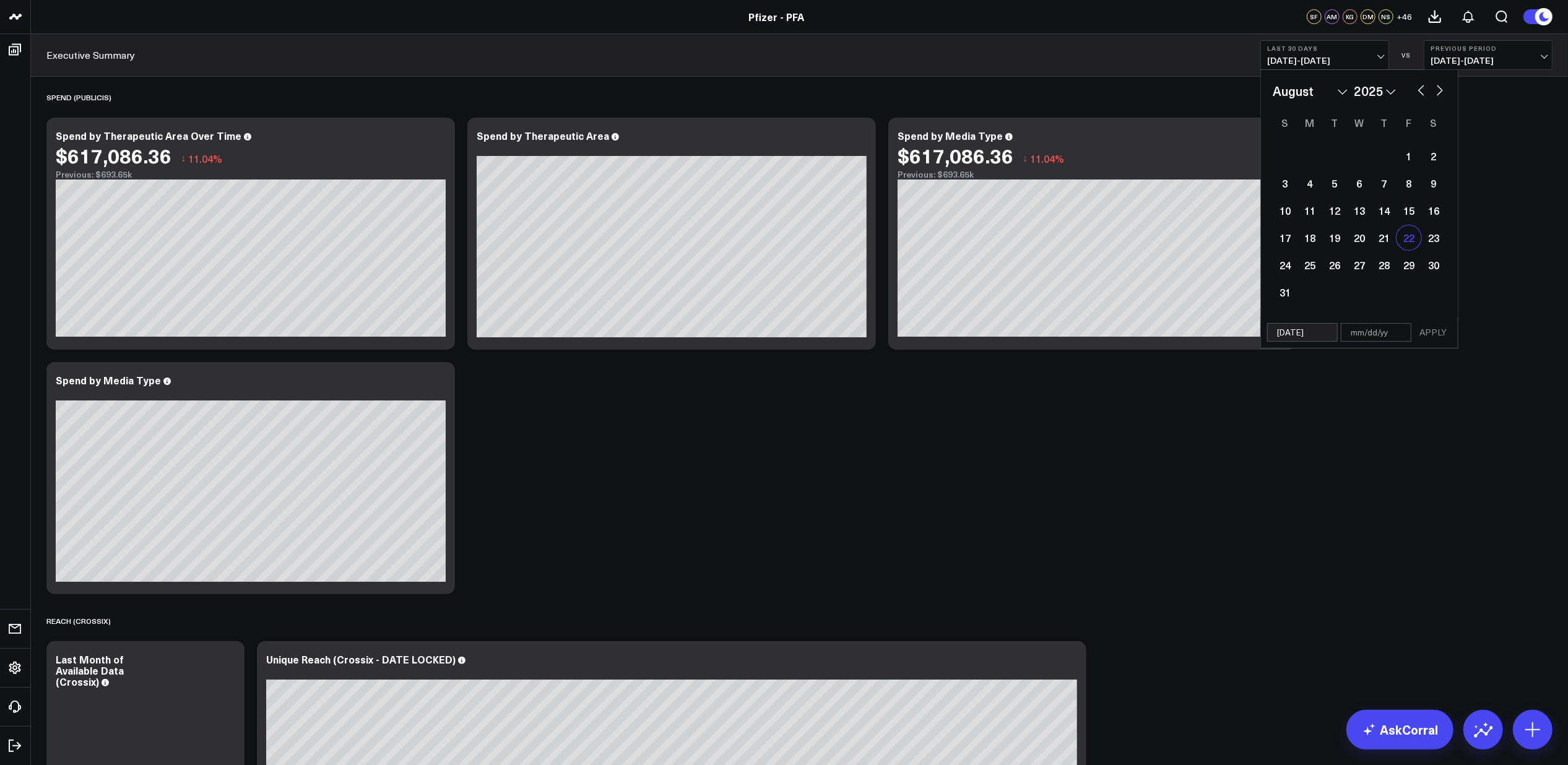
select select "7"
select select "2025"
click at [1387, 263] on div "28" at bounding box center [1383, 264] width 25 height 25
type input "[DATE]"
select select "7"
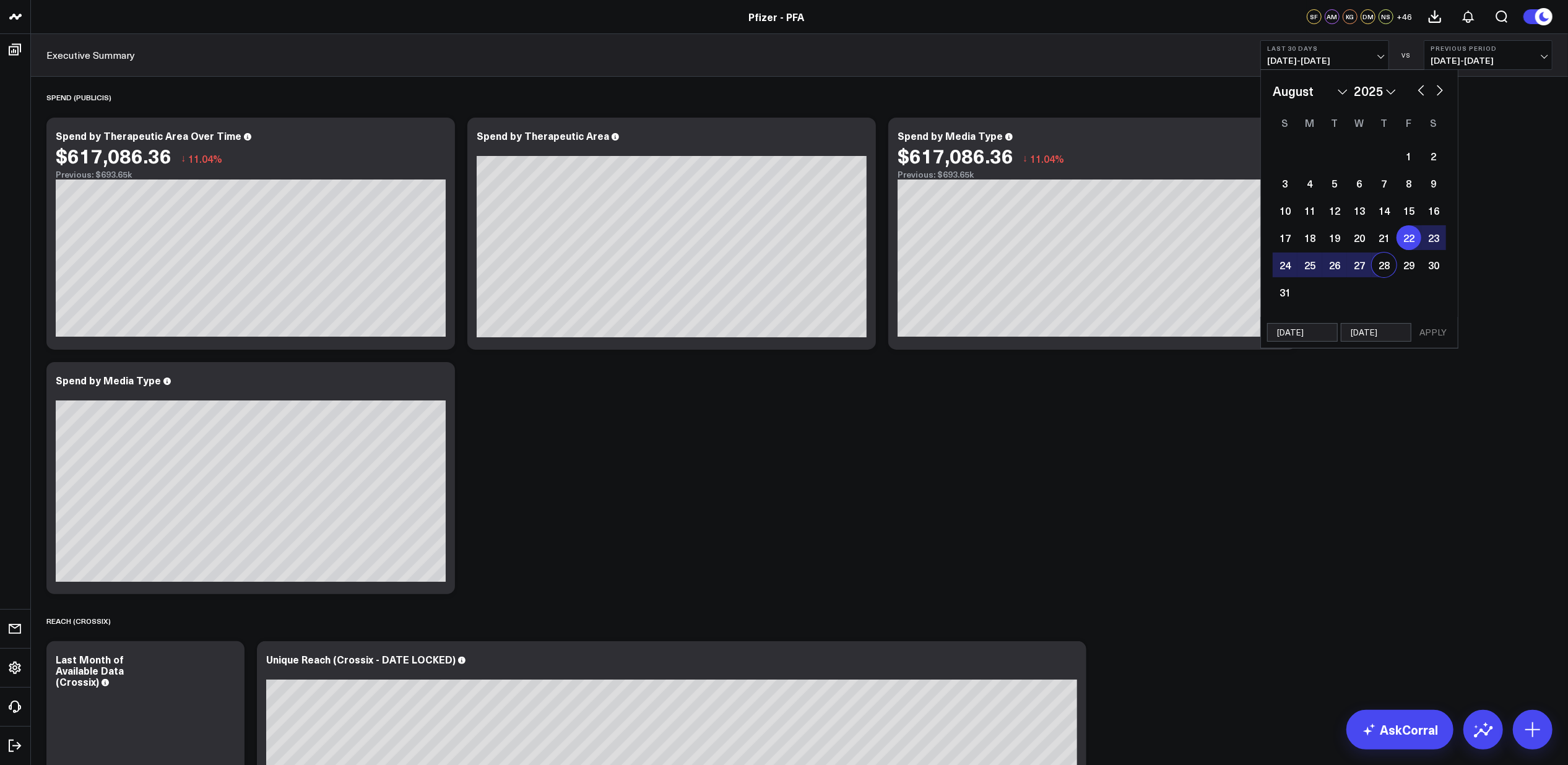
select select "2025"
click at [1431, 327] on button "APPLY" at bounding box center [1433, 332] width 37 height 19
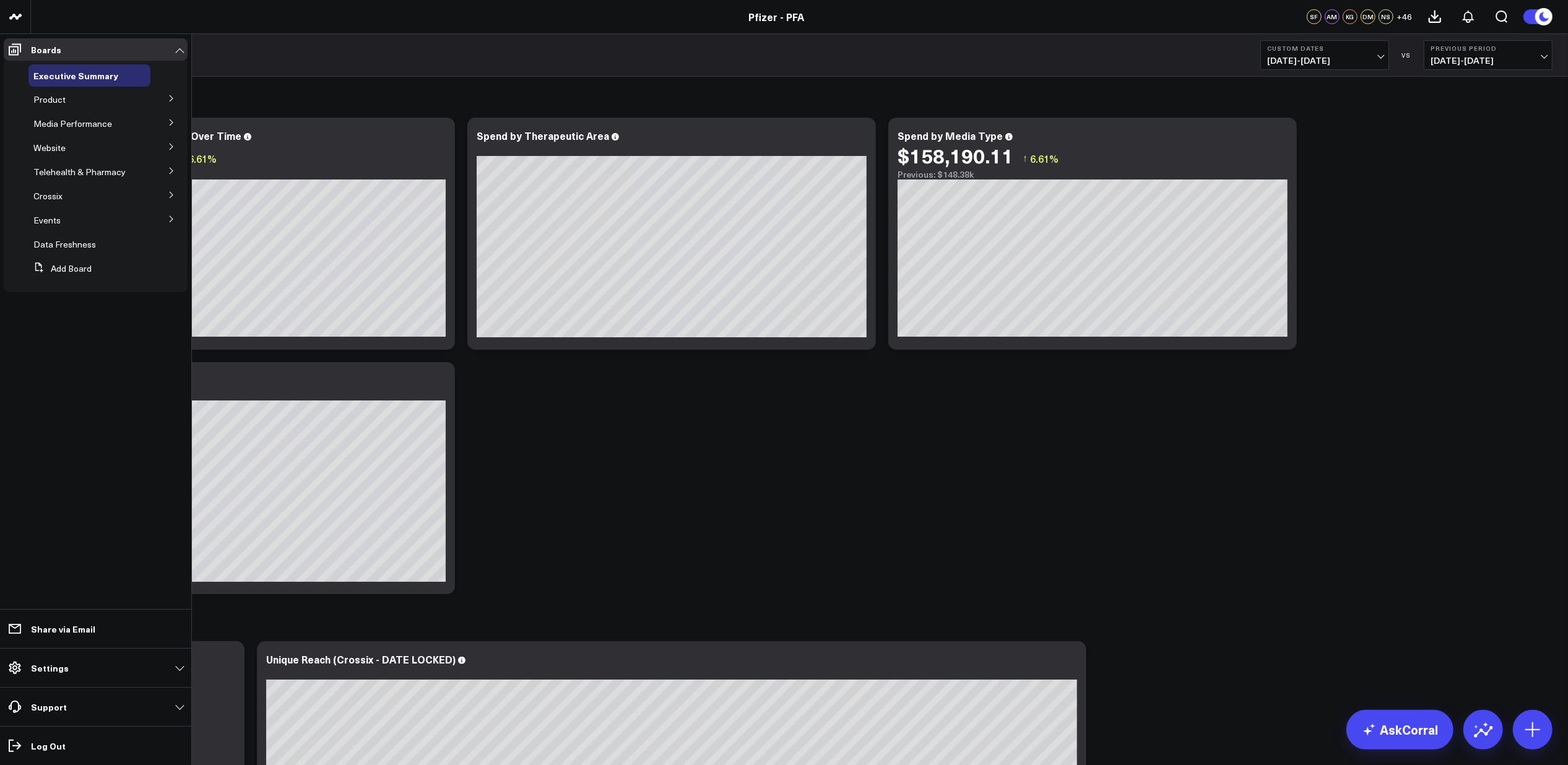
click at [170, 100] on icon at bounding box center [171, 98] width 7 height 7
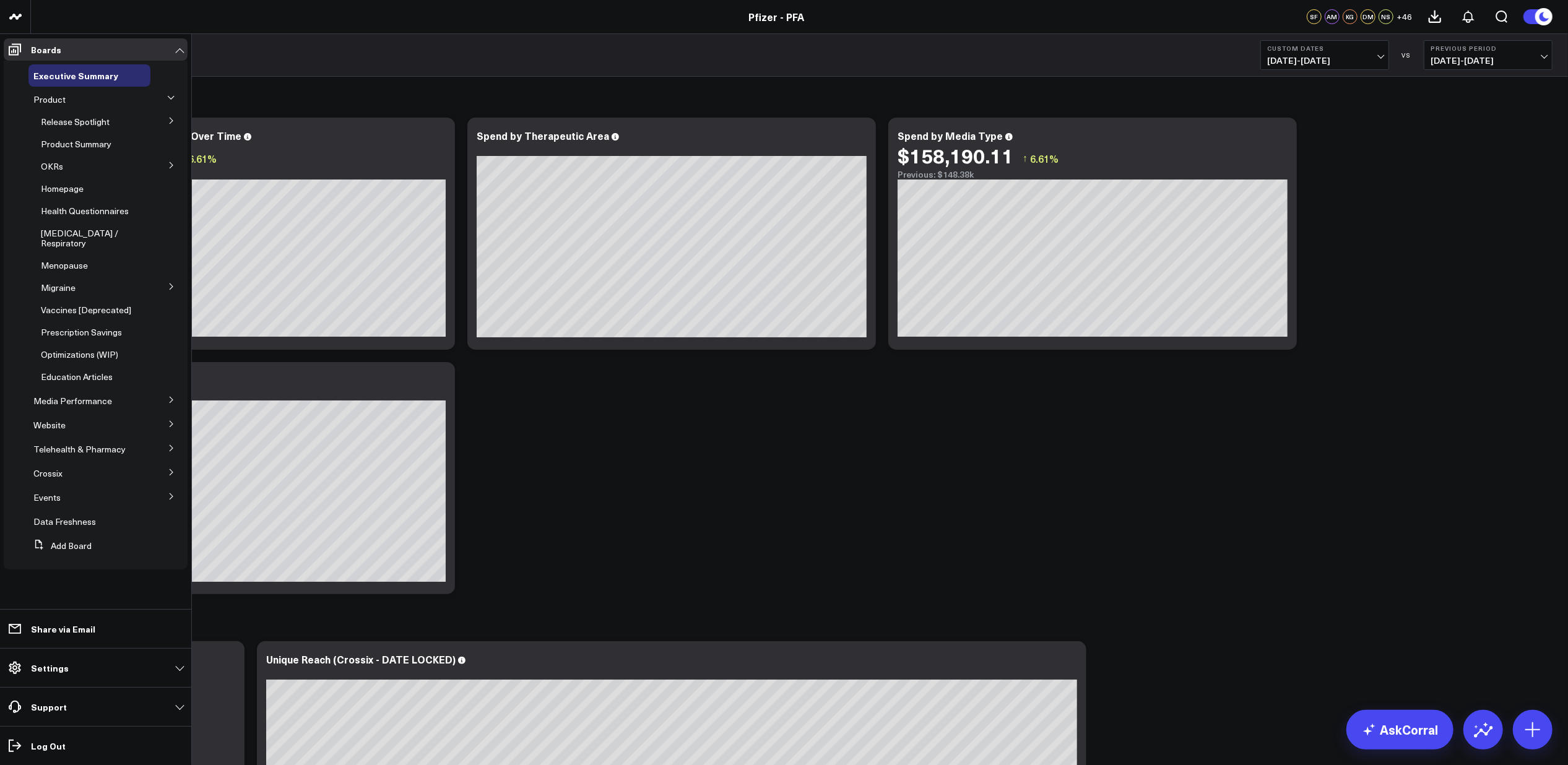
click at [183, 120] on button at bounding box center [171, 120] width 32 height 19
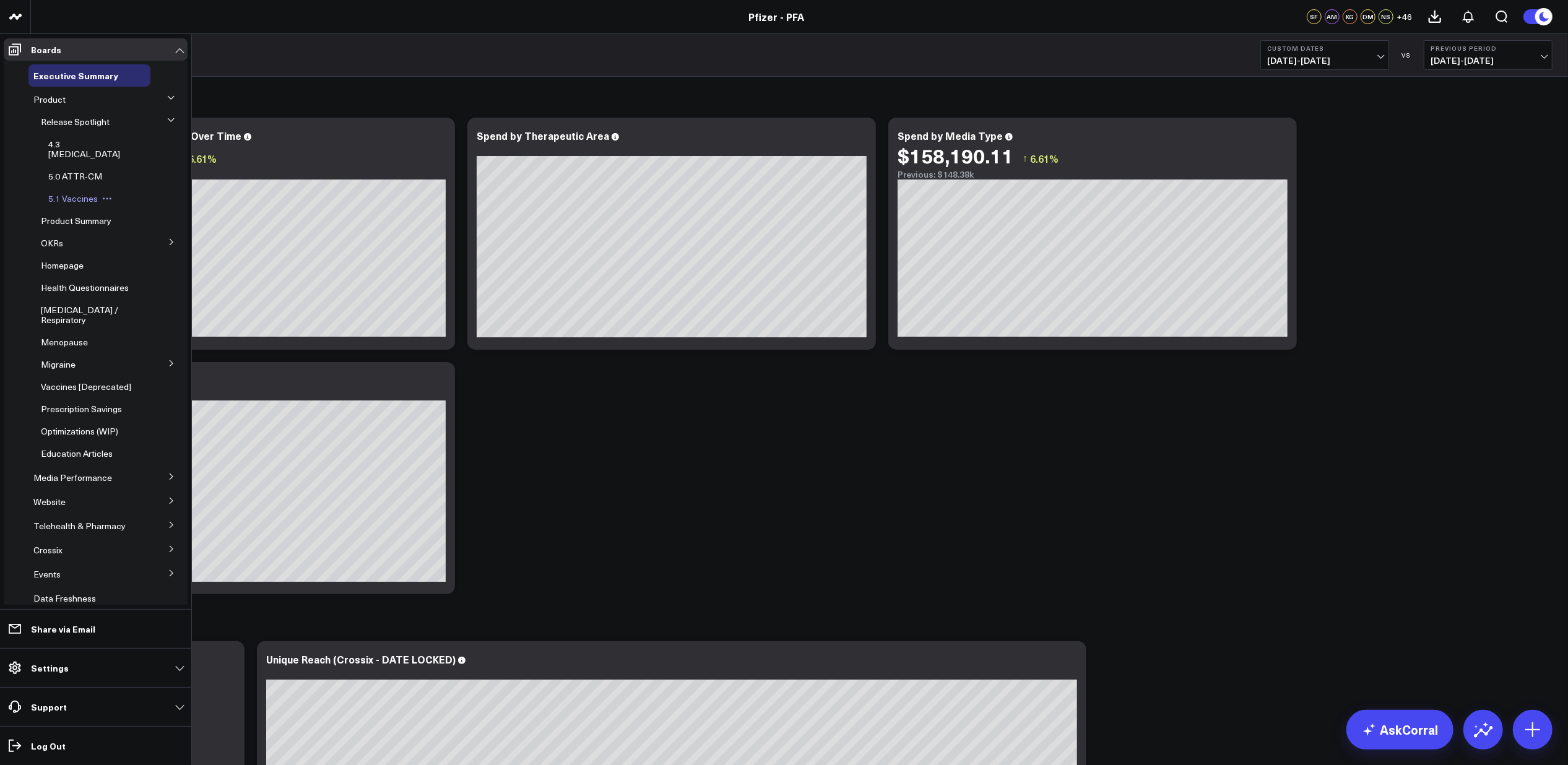
click at [75, 192] on span "5.1 Vaccines" at bounding box center [73, 198] width 49 height 12
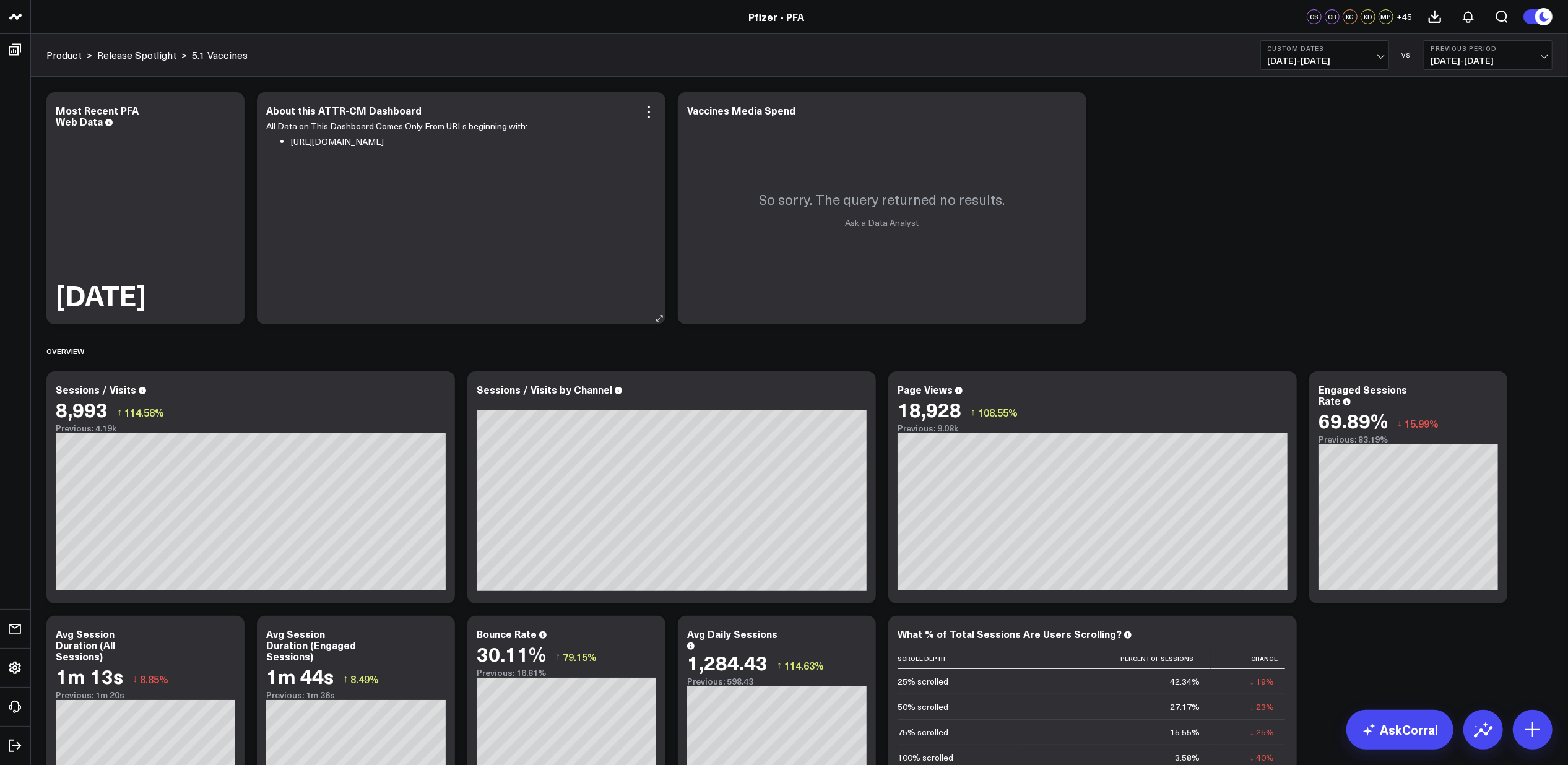
click at [433, 112] on div "About this ATTR-CM Dashboard" at bounding box center [461, 110] width 390 height 11
click at [646, 110] on icon at bounding box center [648, 112] width 15 height 15
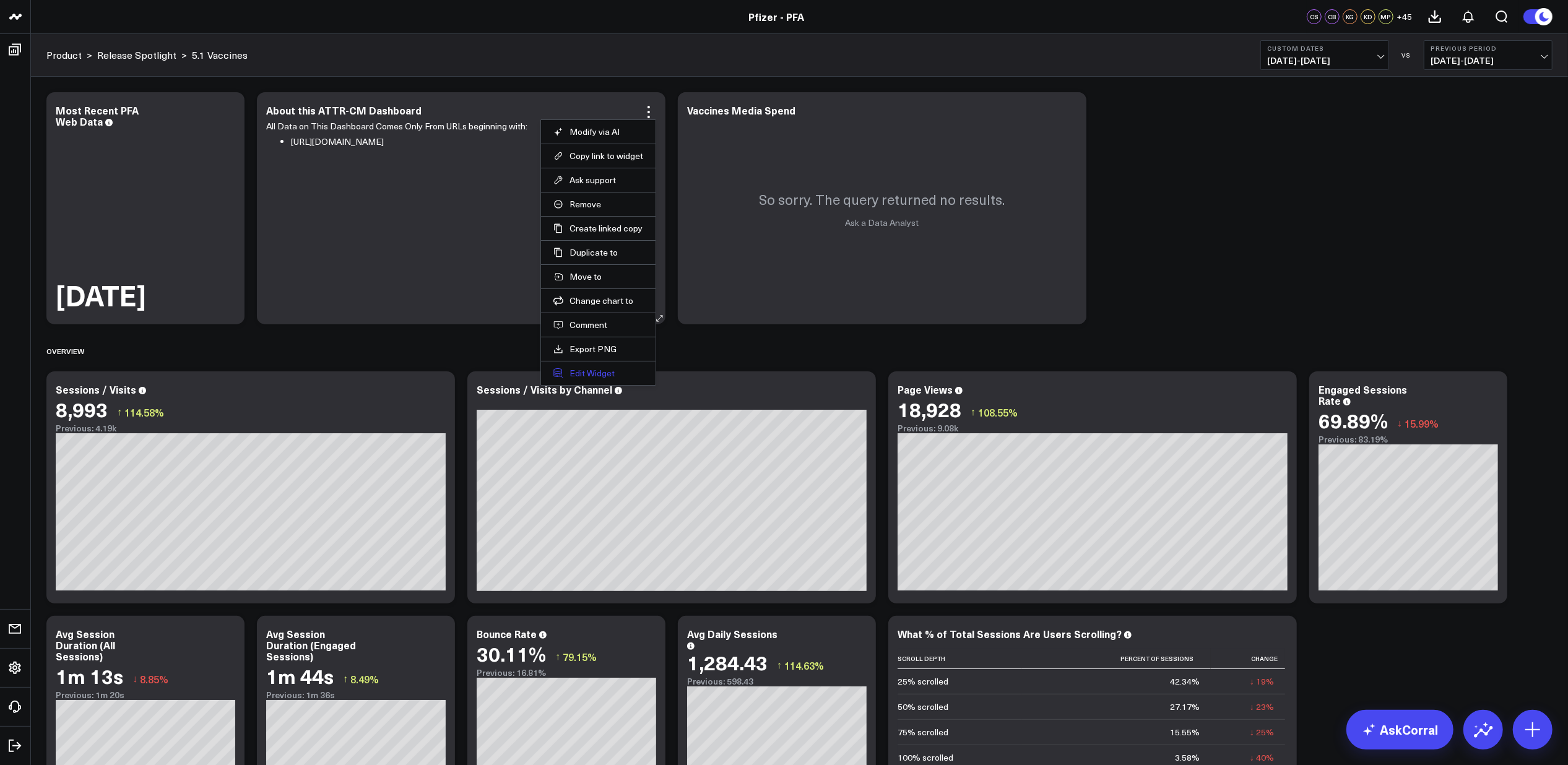
click at [581, 375] on button "Edit Widget" at bounding box center [598, 373] width 90 height 11
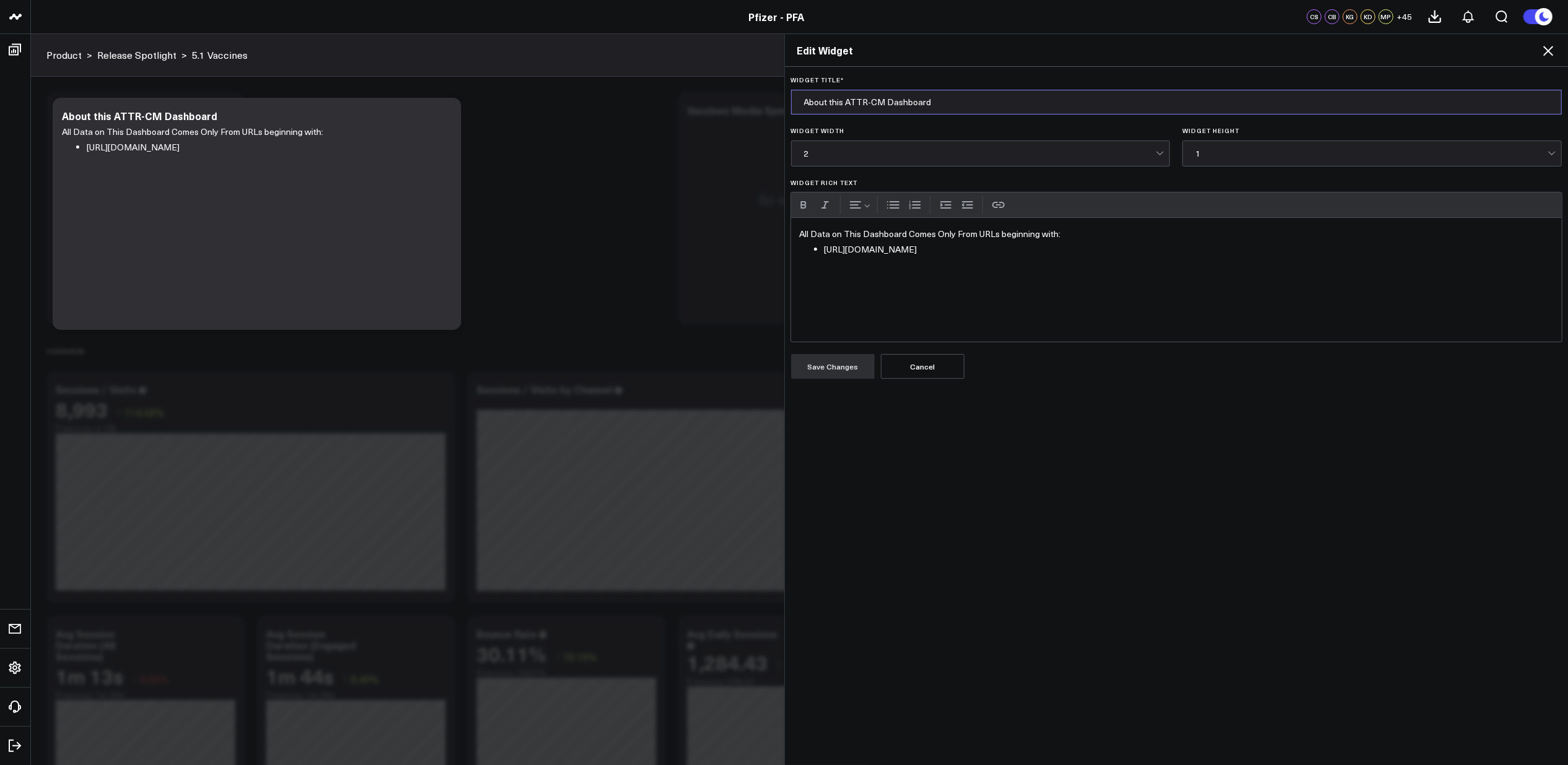
drag, startPoint x: 877, startPoint y: 102, endPoint x: 841, endPoint y: 104, distance: 36.1
click at [841, 104] on input "About this ATTR-CM Dashboard" at bounding box center [1176, 102] width 771 height 25
type input "About this Vaccine Dashboard"
click at [820, 362] on button "Save Changes" at bounding box center [832, 366] width 83 height 25
click at [1548, 54] on icon at bounding box center [1547, 51] width 15 height 15
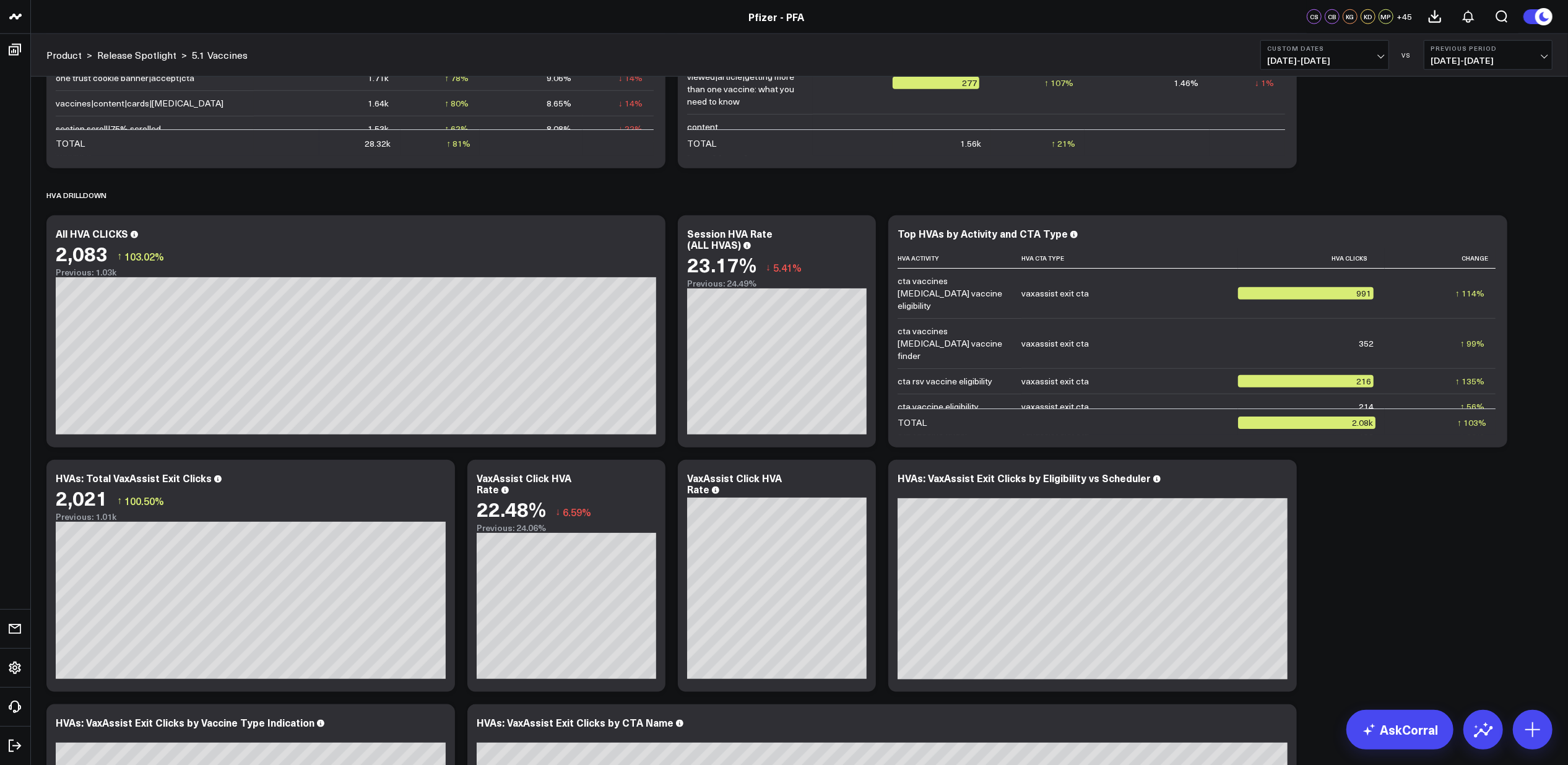
scroll to position [1237, 0]
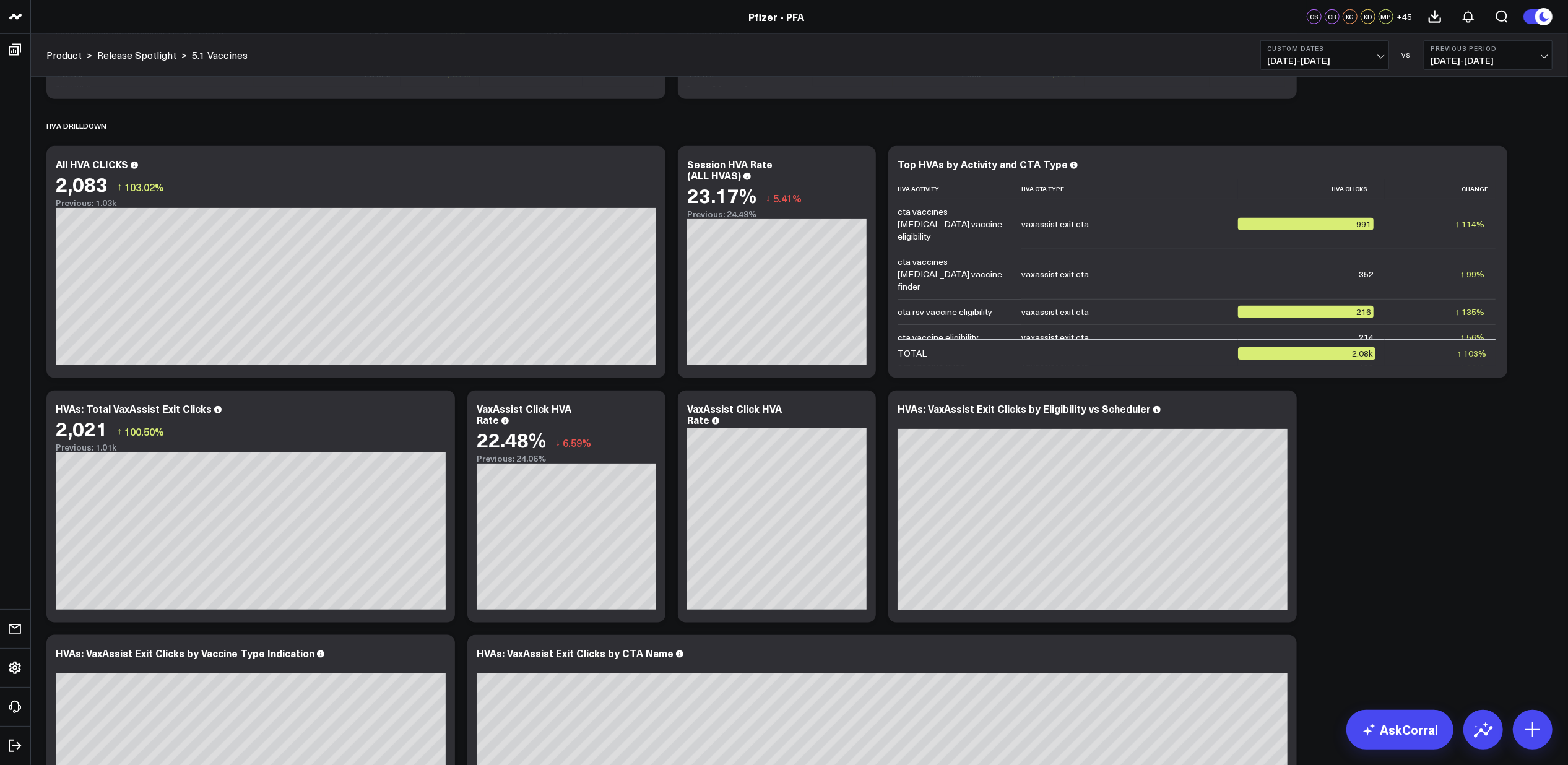
click at [1401, 572] on div "Modify via AI Copy link to widget Ask support Remove Create linked copy Executi…" at bounding box center [799, 506] width 1518 height 3316
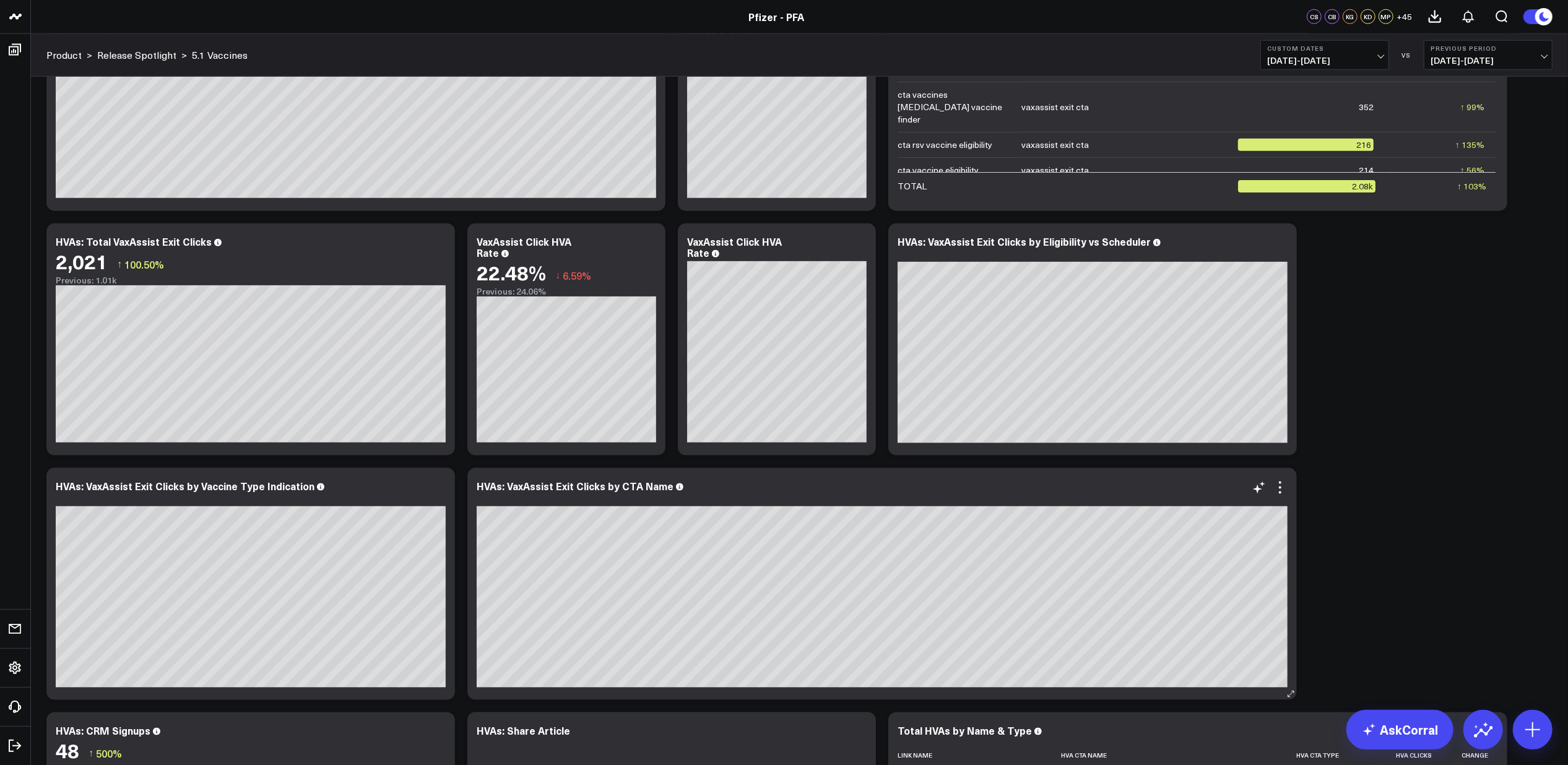
scroll to position [1336, 0]
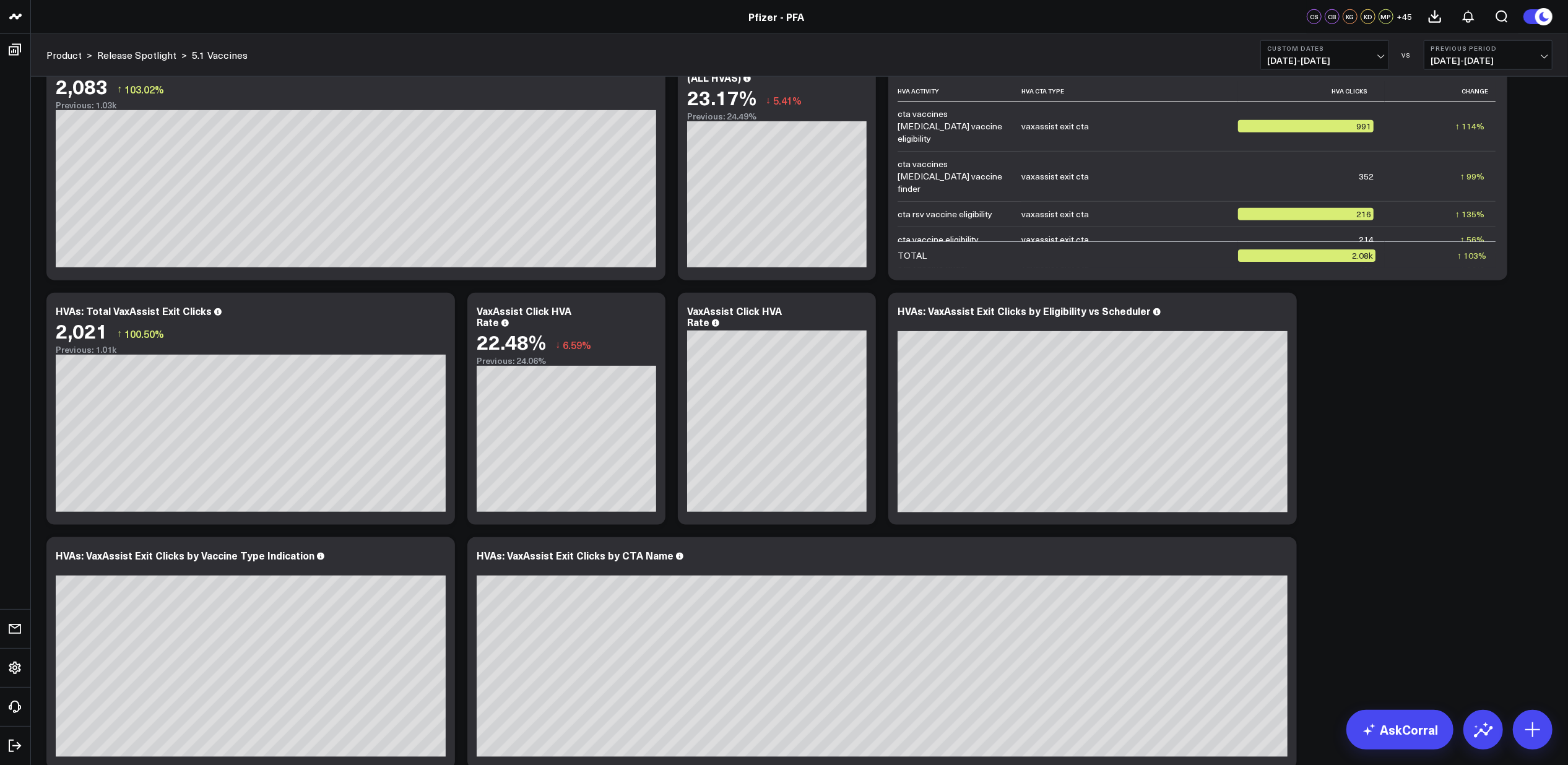
click at [1373, 565] on div "Modify via AI Copy link to widget Ask support Remove Create linked copy Executi…" at bounding box center [799, 409] width 1518 height 3316
